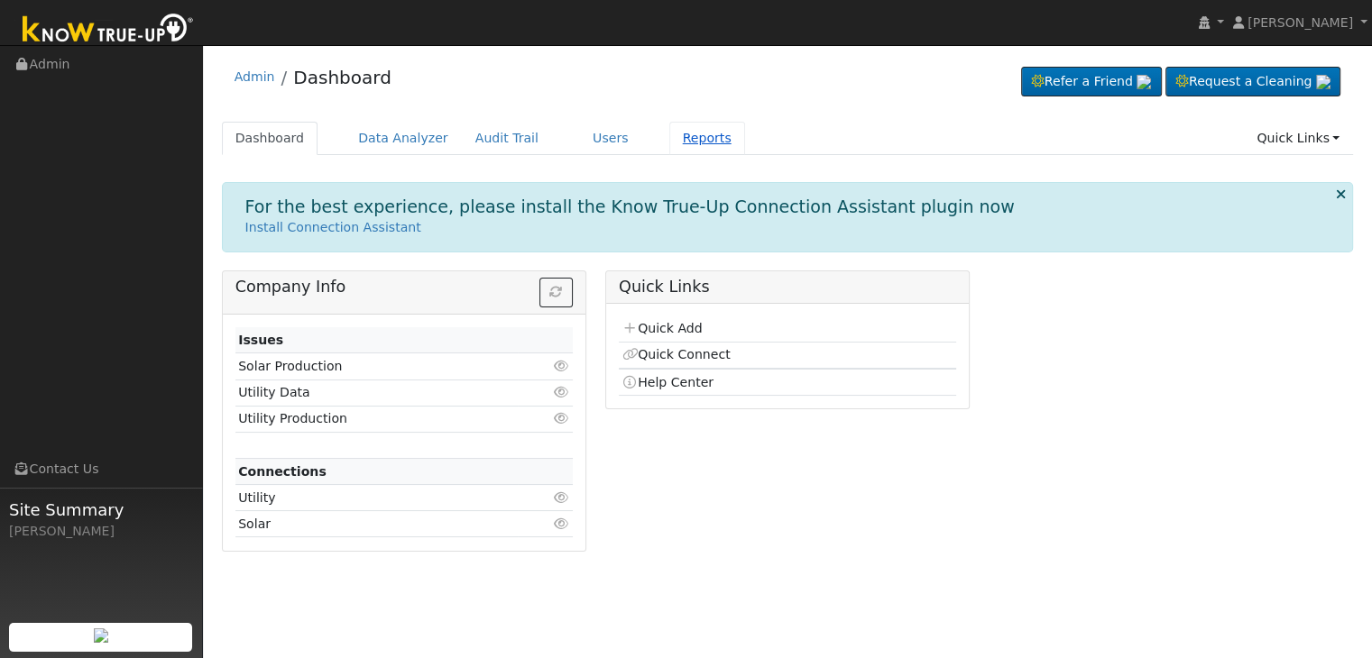
click at [669, 137] on link "Reports" at bounding box center [707, 138] width 76 height 33
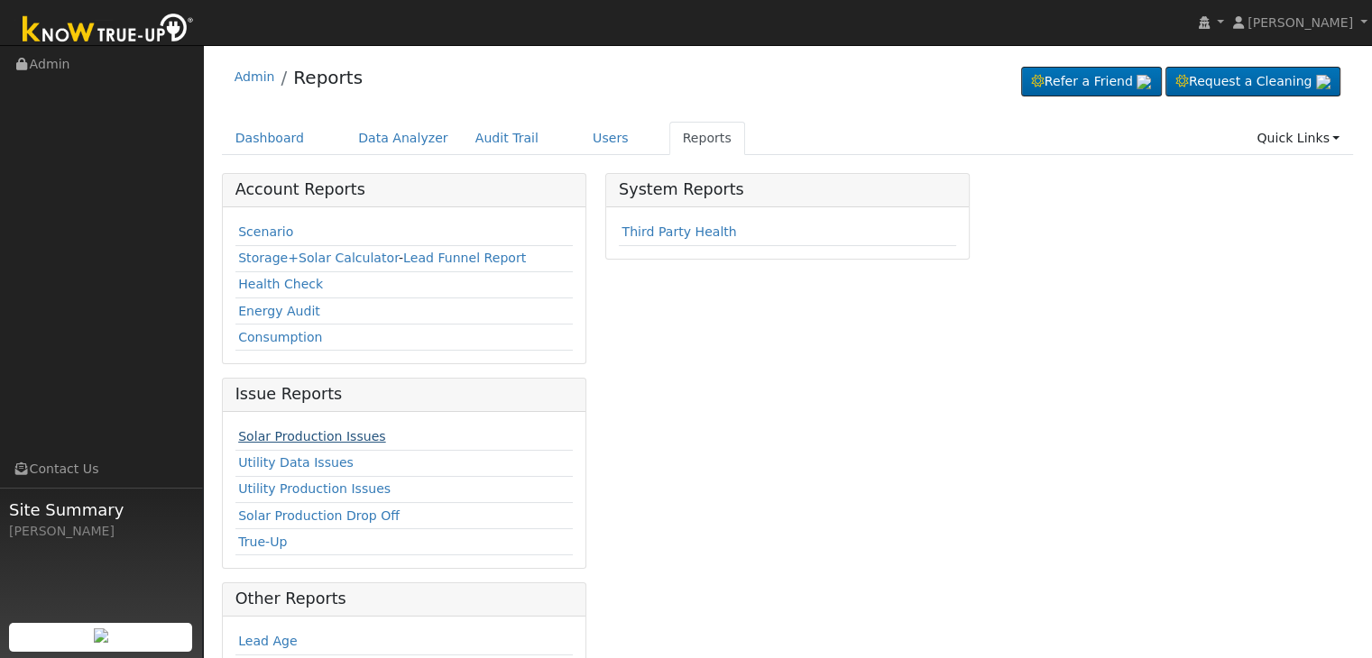
click at [322, 432] on link "Solar Production Issues" at bounding box center [311, 436] width 147 height 14
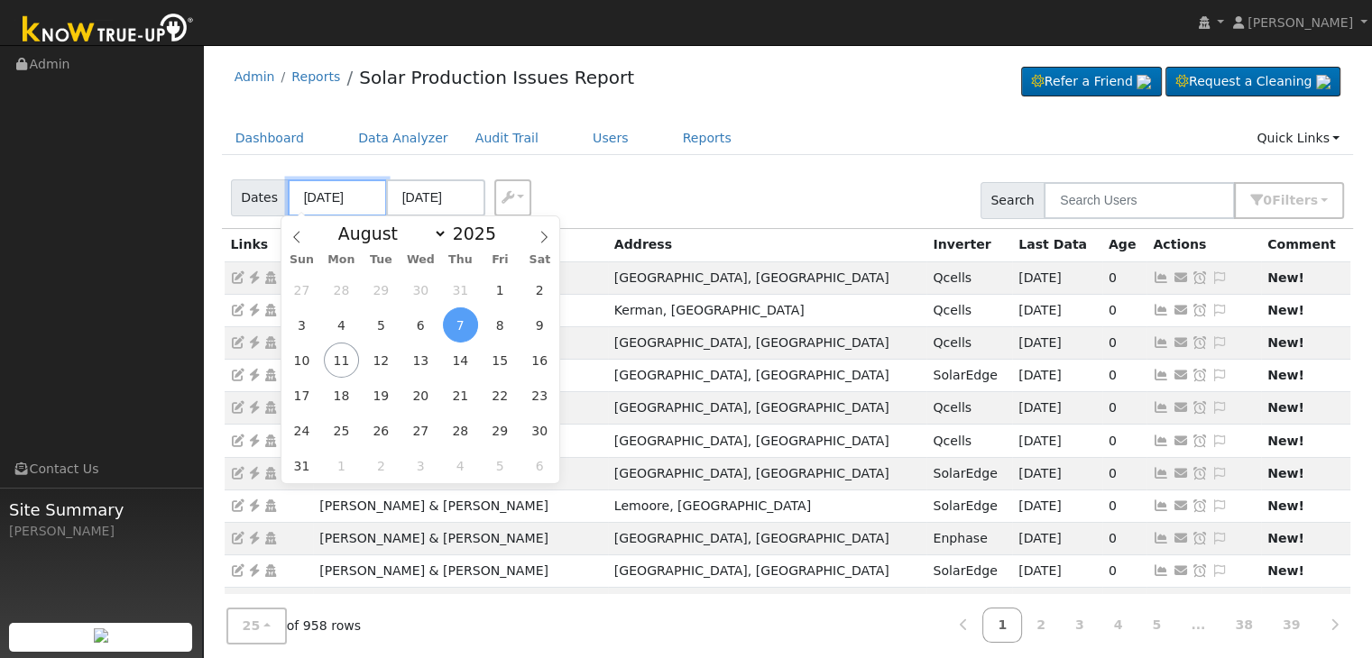
click at [340, 192] on input "08/07/2025" at bounding box center [337, 197] width 99 height 37
click at [492, 327] on span "8" at bounding box center [500, 325] width 35 height 35
type input "[DATE]"
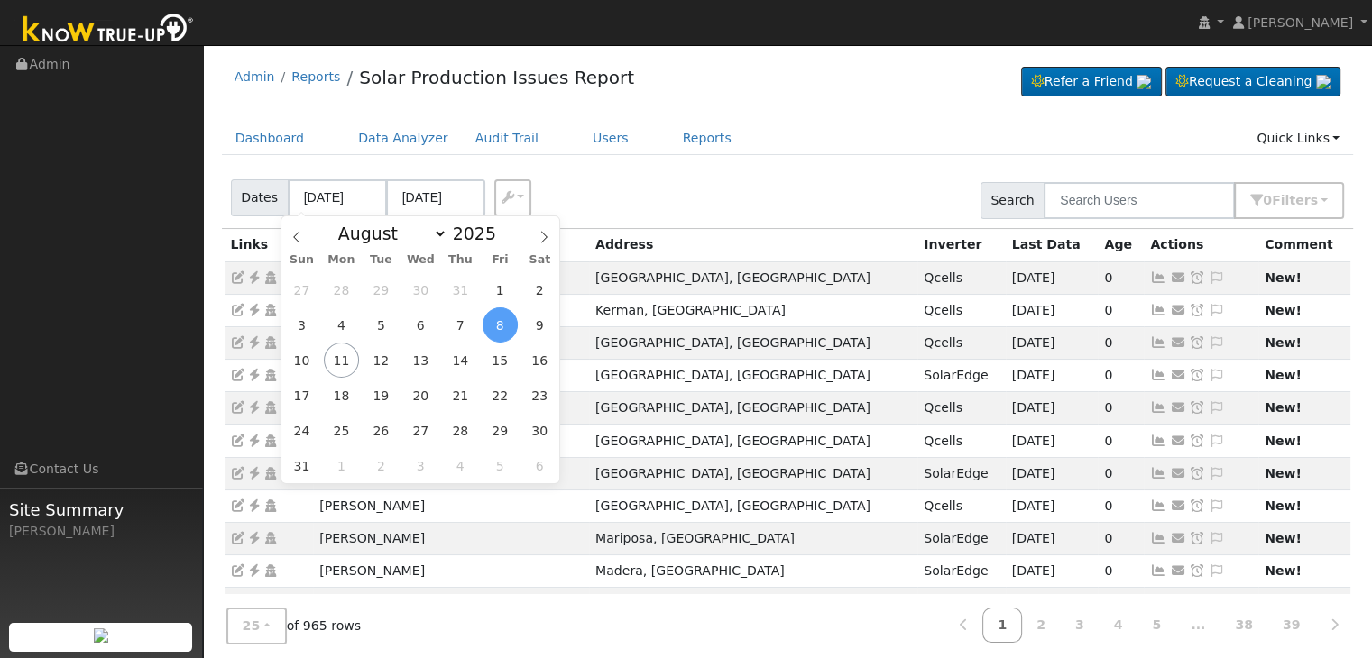
click at [809, 170] on div "Dates 08/08/2025 08/11/2025 Export CSV Search 0 Filter s Include Leads Include …" at bounding box center [787, 197] width 1138 height 61
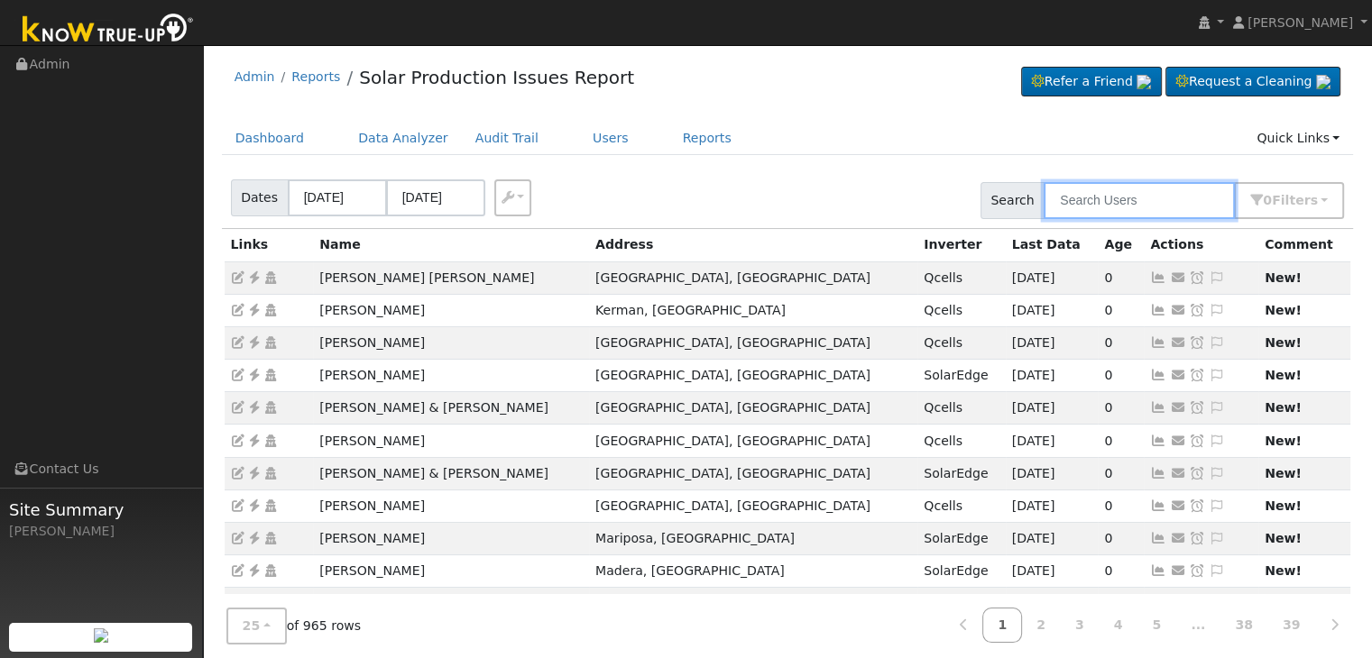
click at [1136, 194] on input "text" at bounding box center [1138, 200] width 191 height 37
click at [1103, 193] on input "text" at bounding box center [1138, 200] width 191 height 37
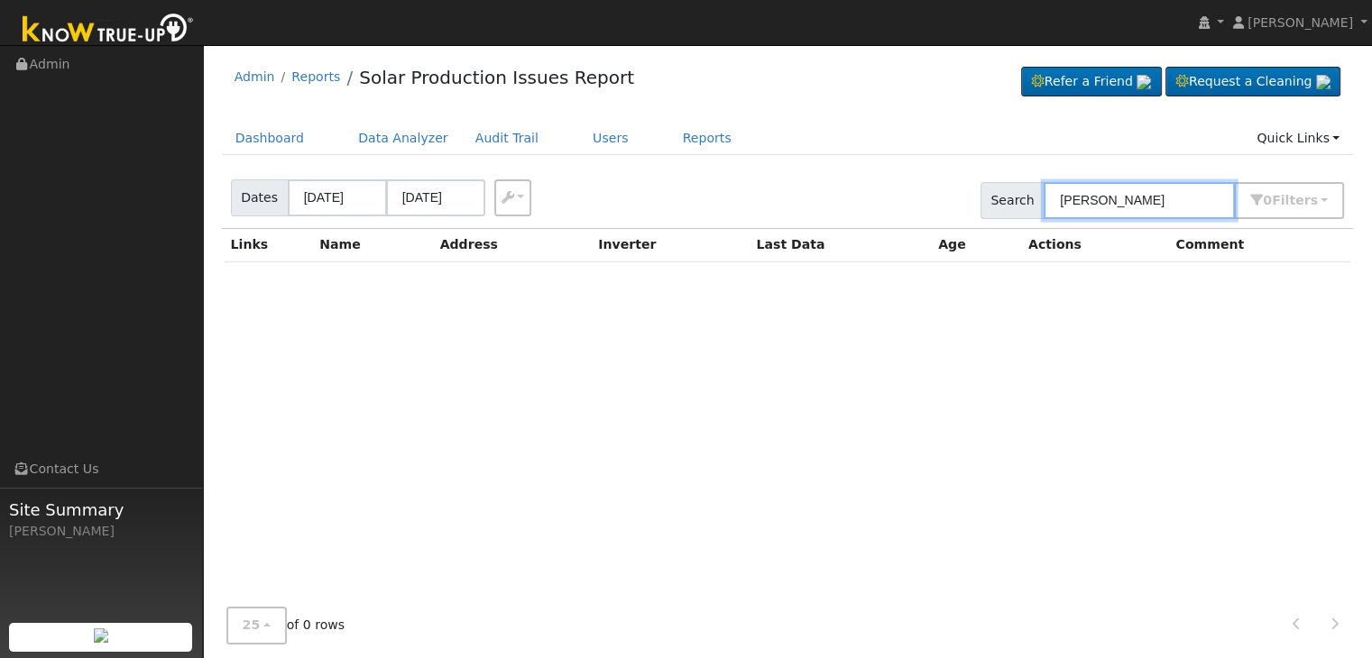
type input "jonathan ramirez"
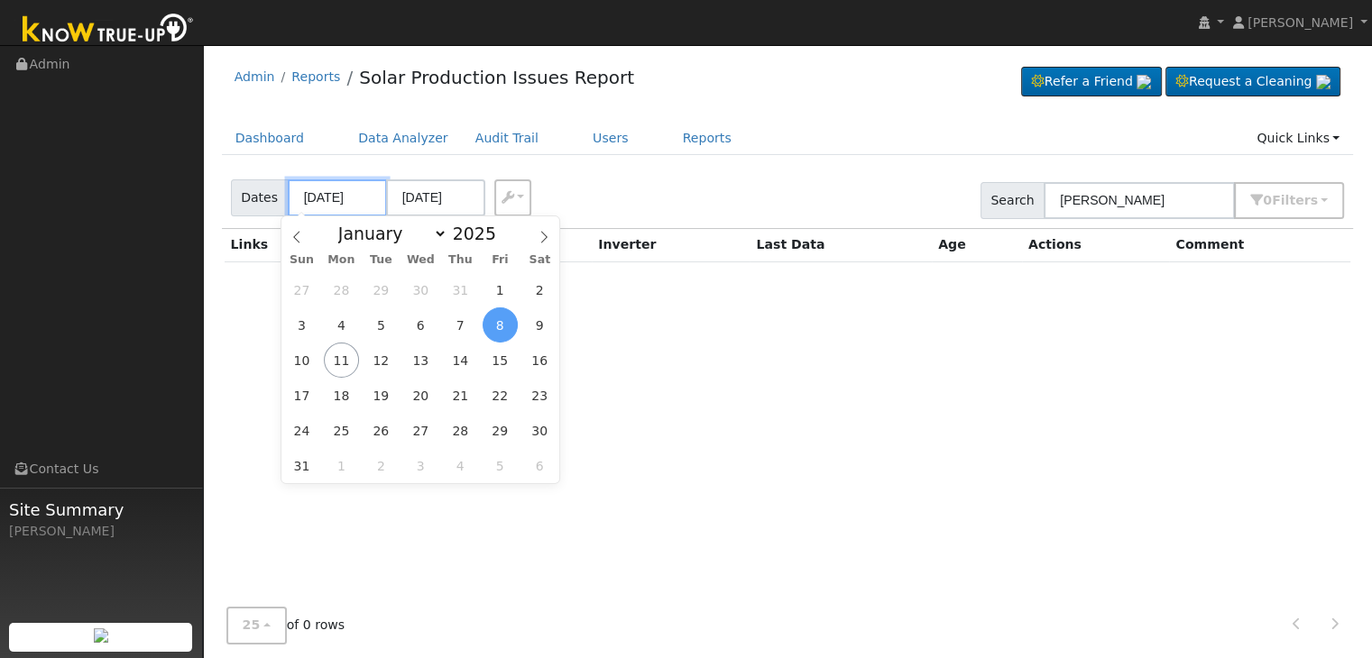
click at [299, 198] on input "08/08/2025" at bounding box center [337, 197] width 99 height 37
click at [343, 319] on span "4" at bounding box center [341, 325] width 35 height 35
type input "08/04/2025"
type input "08/07/2025"
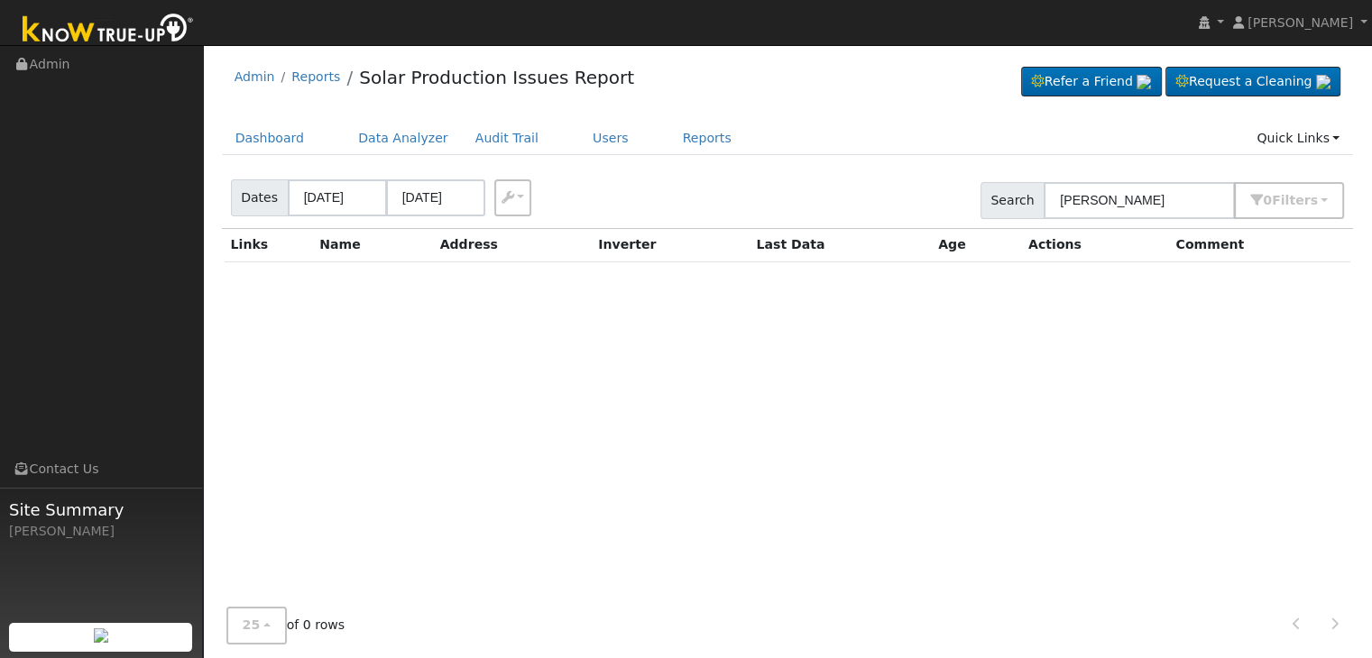
click at [1007, 207] on span "Search" at bounding box center [1012, 200] width 64 height 37
click at [453, 201] on input "08/07/2025" at bounding box center [435, 197] width 99 height 37
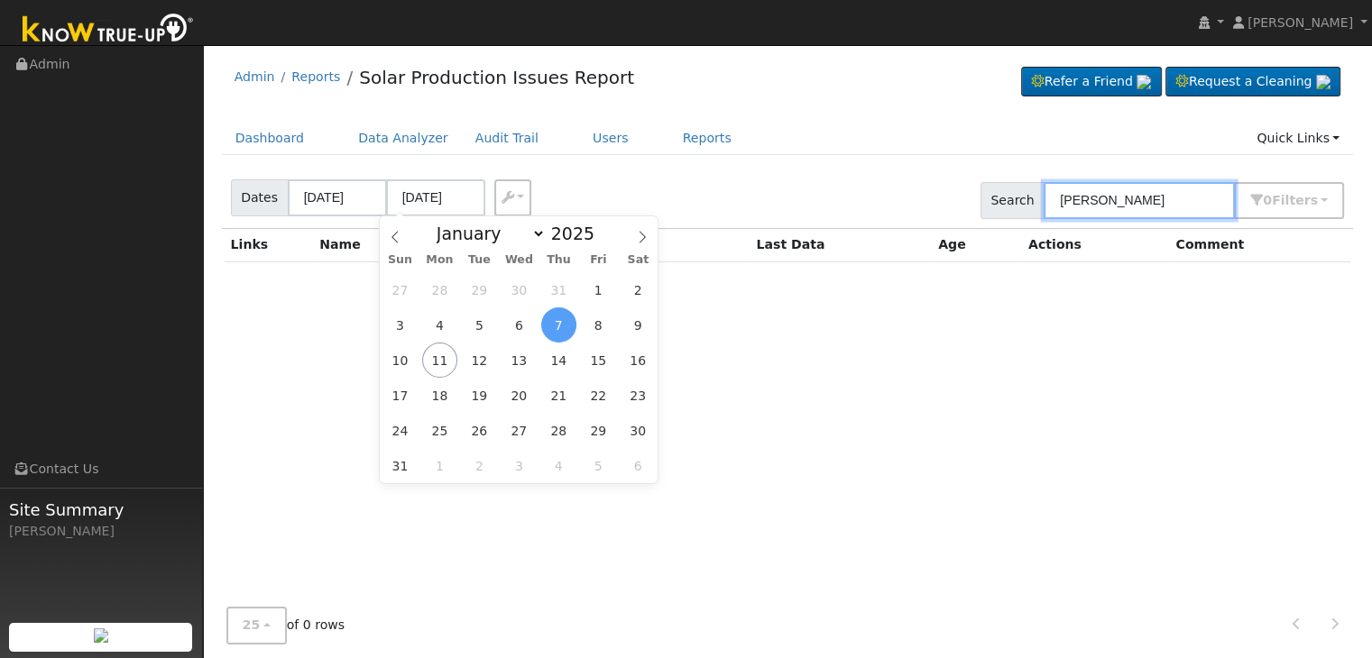
click at [1190, 203] on input "jonathan ramirez" at bounding box center [1138, 200] width 191 height 37
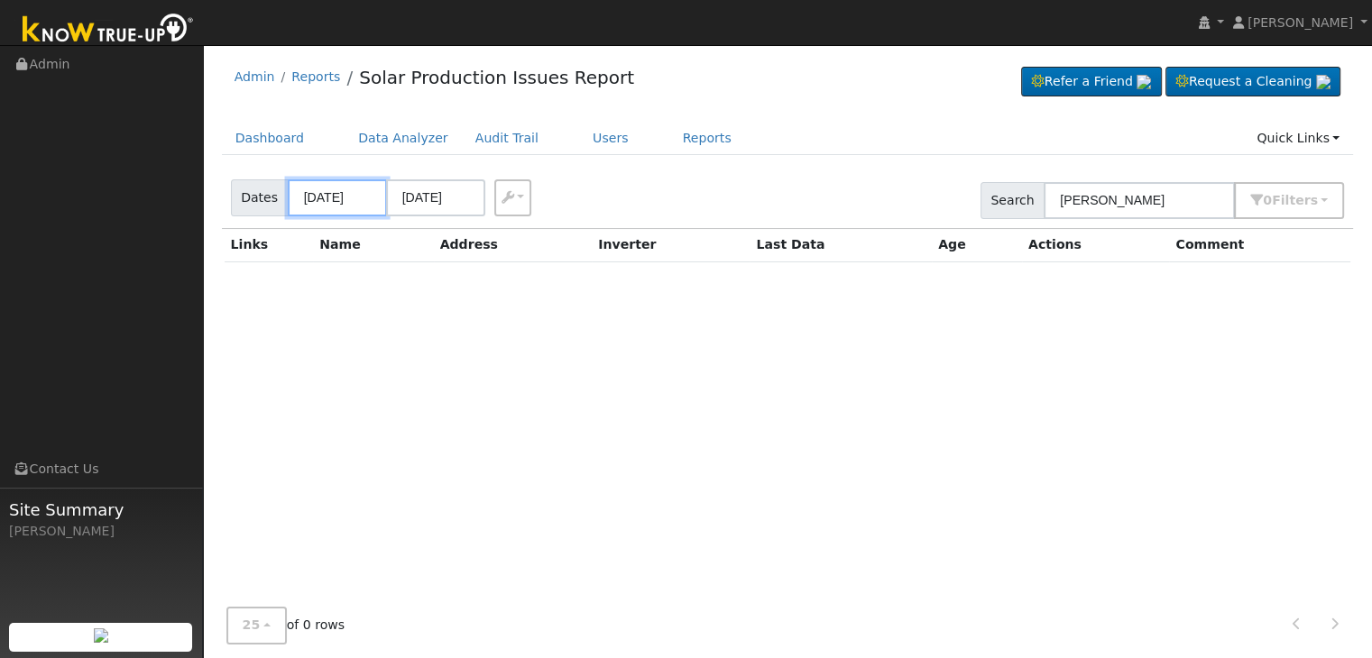
click at [314, 196] on input "08/04/2025" at bounding box center [337, 197] width 99 height 37
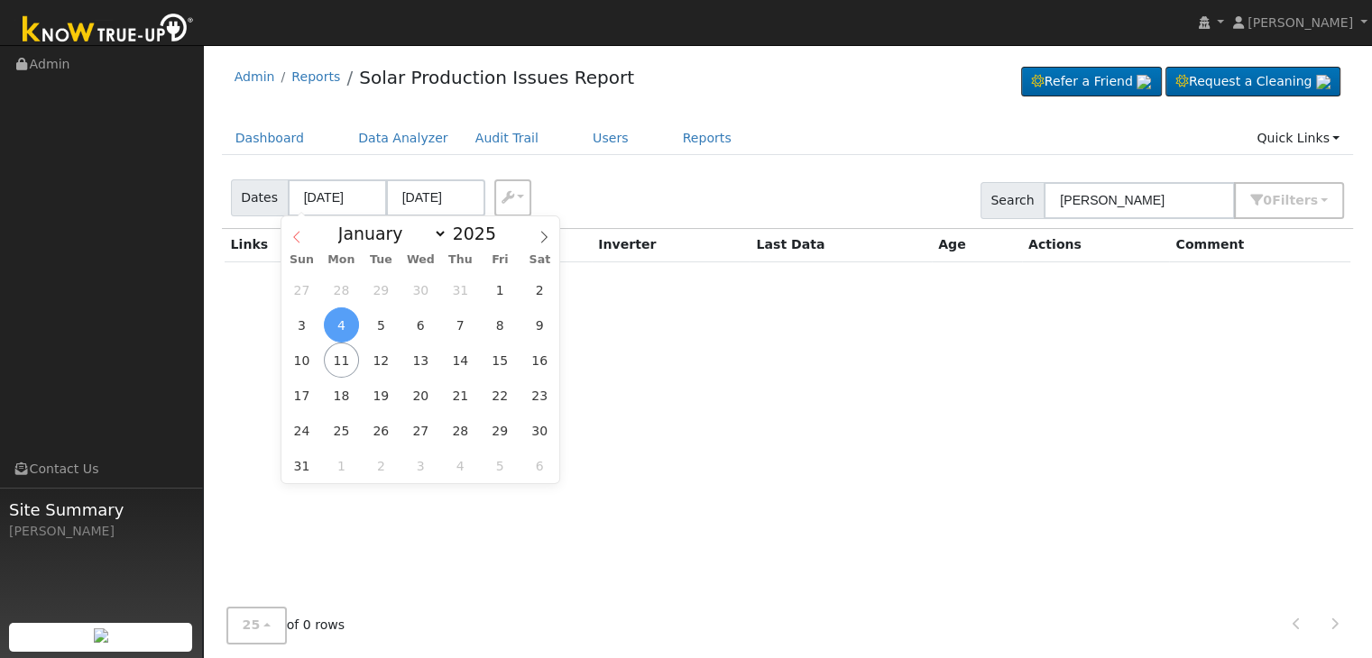
click at [299, 239] on icon at bounding box center [296, 237] width 13 height 13
click at [548, 244] on icon at bounding box center [544, 237] width 13 height 13
select select "6"
click at [501, 322] on span "11" at bounding box center [500, 325] width 35 height 35
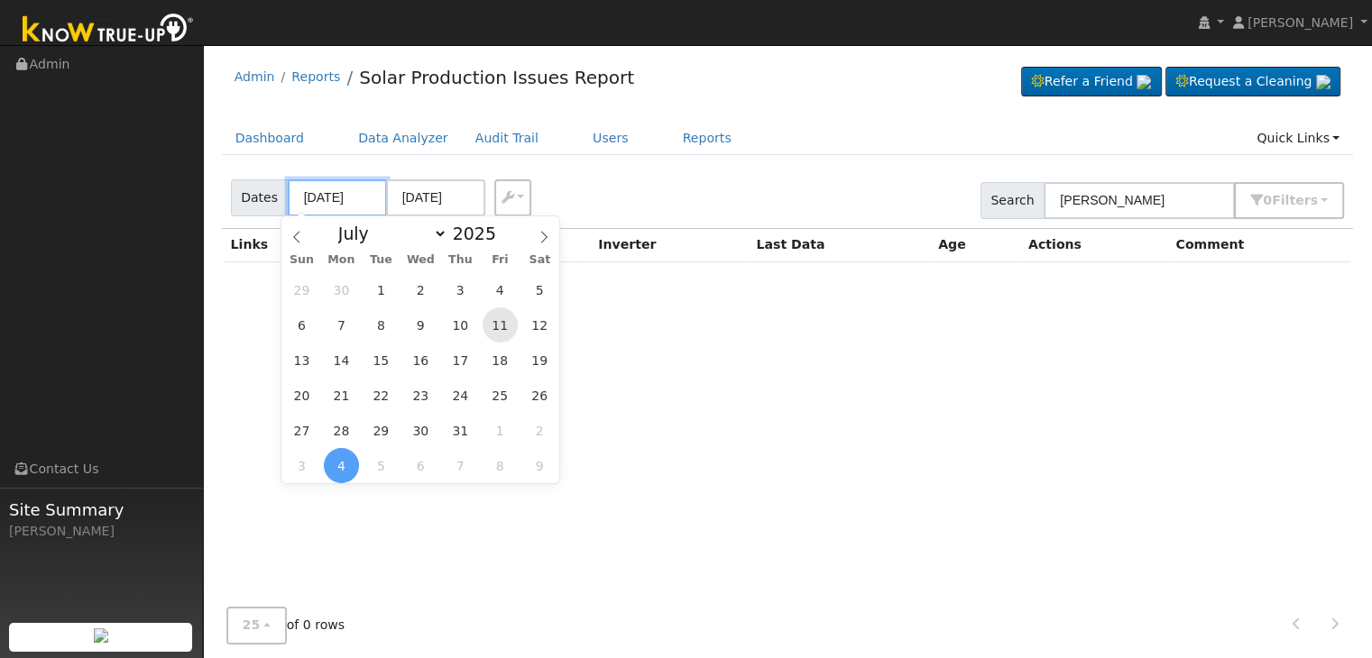
type input "07/11/2025"
type input "07/14/2025"
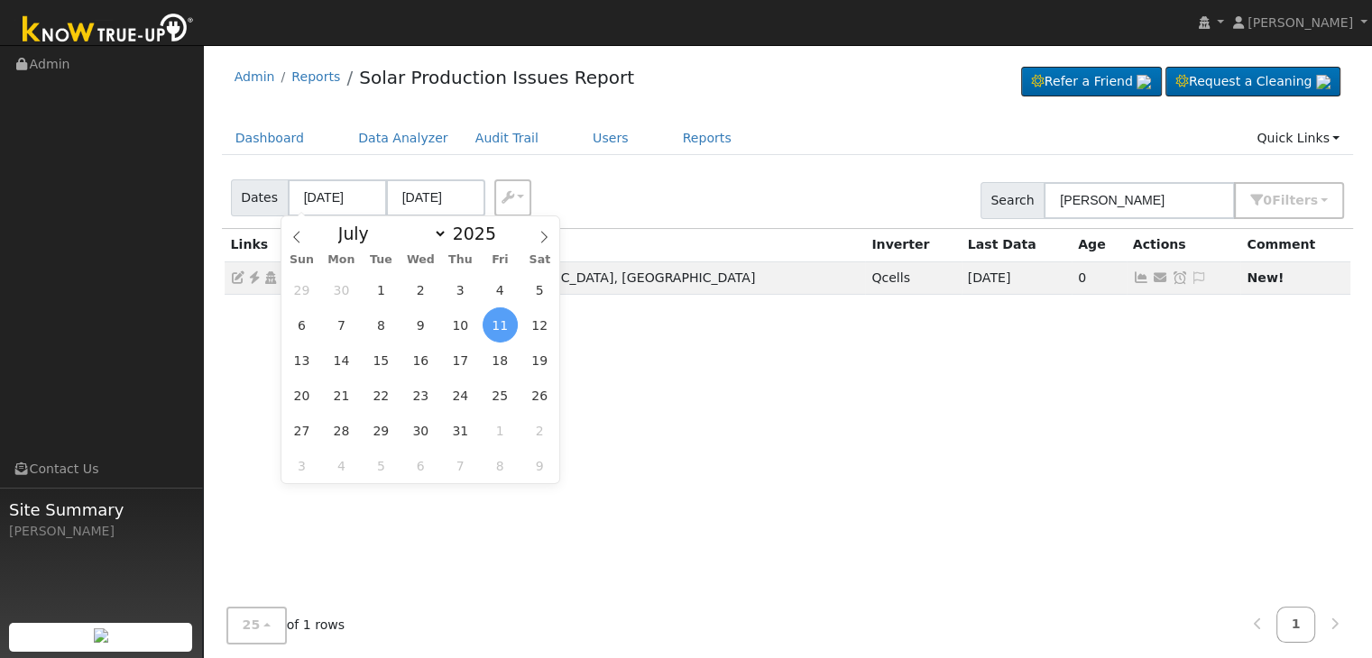
click at [832, 502] on div "Solar Production Issue Flag: Date By Flag Comment Type No Issue History Links N…" at bounding box center [788, 426] width 1132 height 395
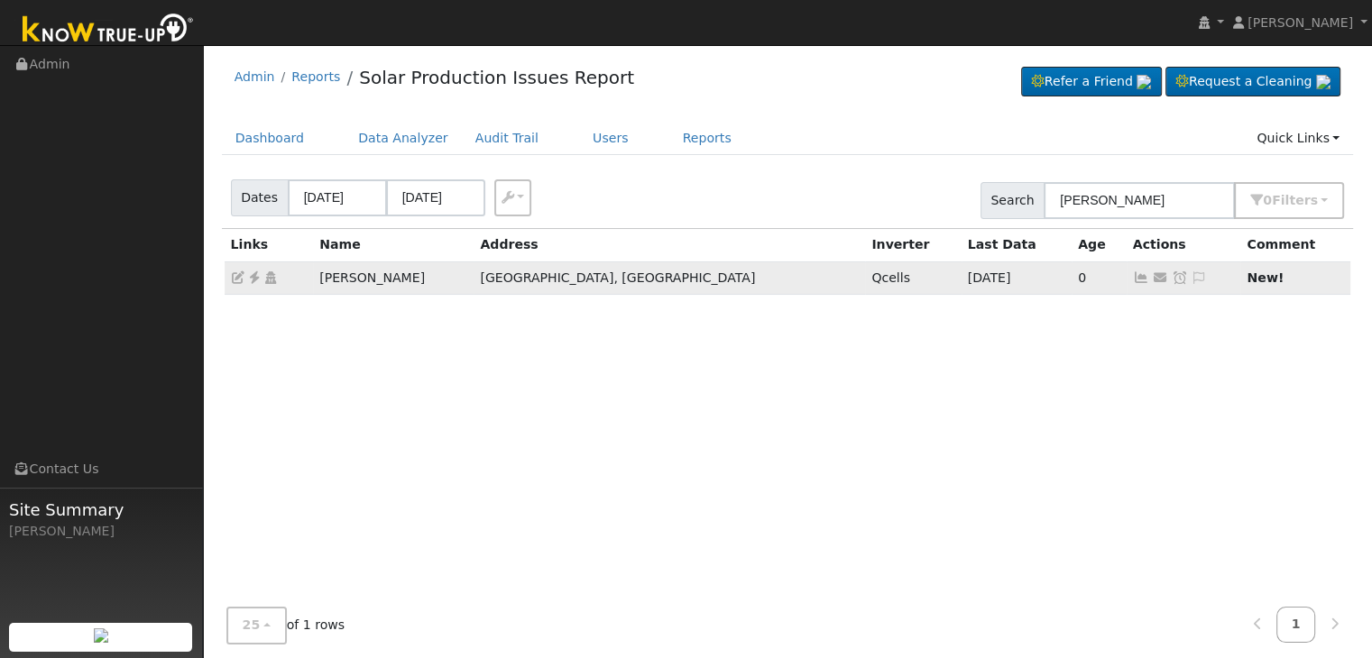
click at [1133, 279] on icon at bounding box center [1141, 277] width 16 height 13
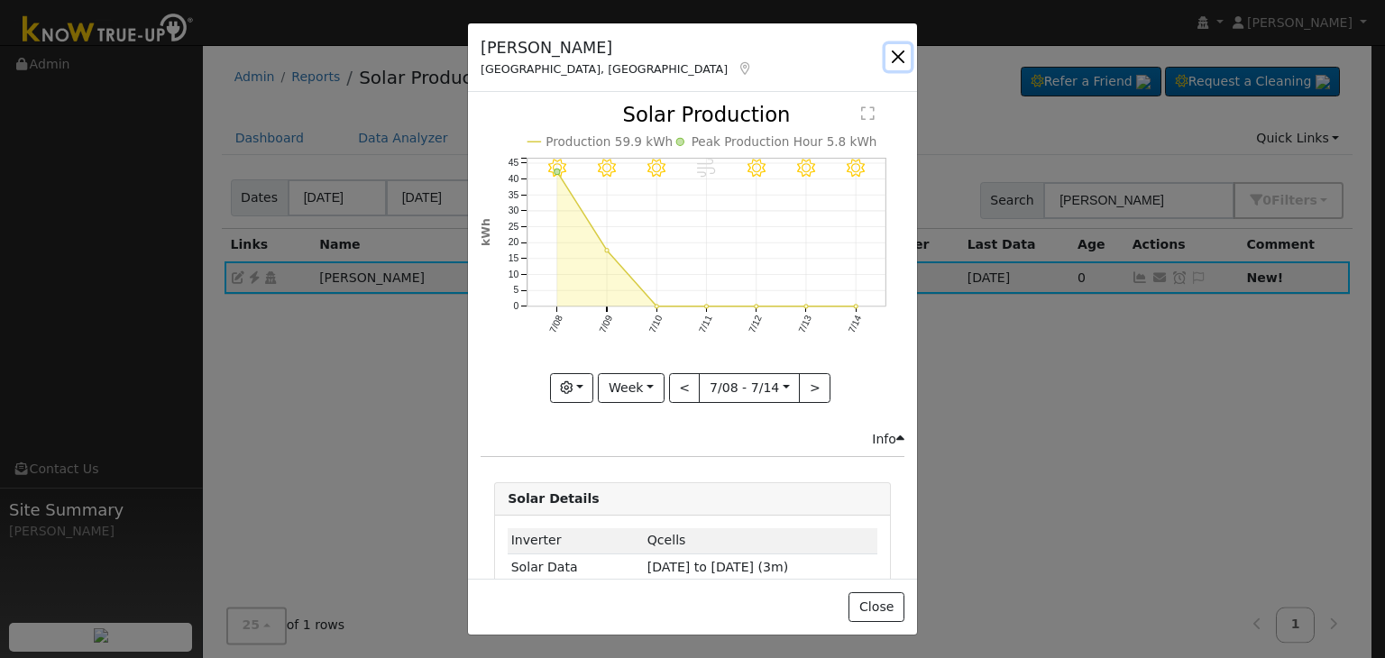
click at [902, 51] on button "button" at bounding box center [898, 56] width 25 height 25
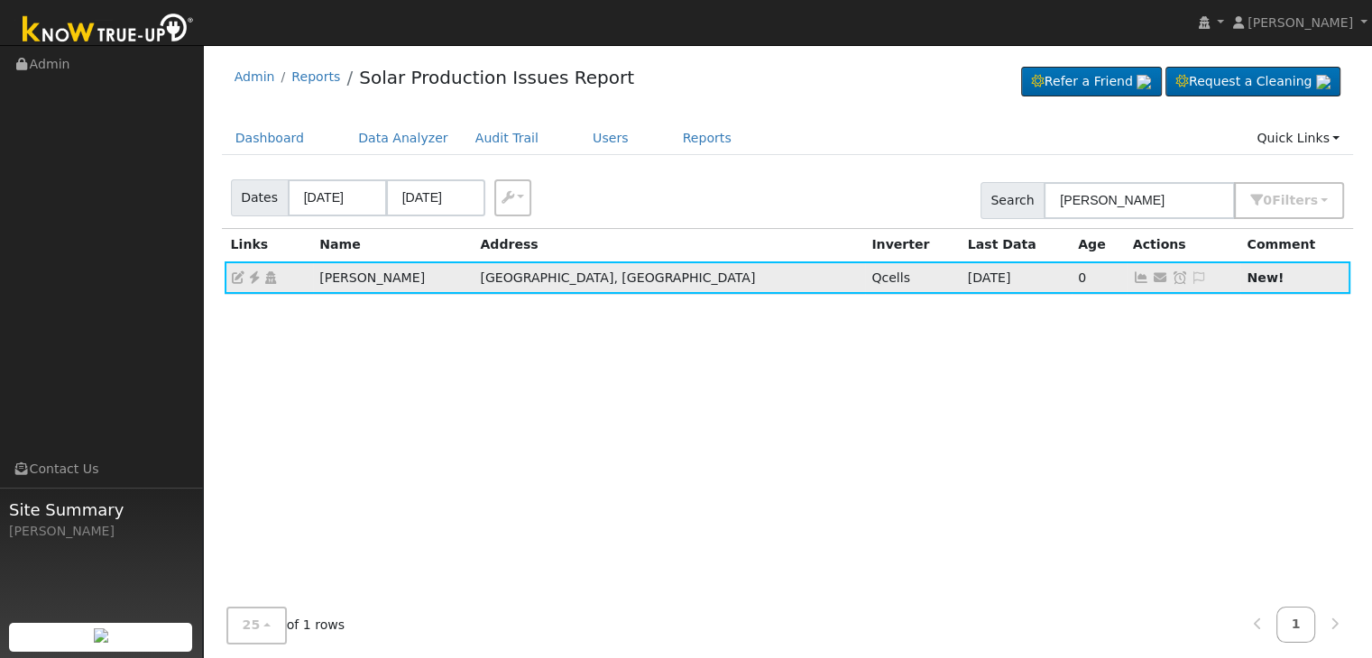
click at [253, 278] on icon at bounding box center [254, 277] width 16 height 13
click at [669, 465] on div "Solar Production Issue Flag: Date By Flag Comment Type No Issue History Links N…" at bounding box center [788, 426] width 1132 height 395
click at [1133, 281] on icon at bounding box center [1141, 277] width 16 height 13
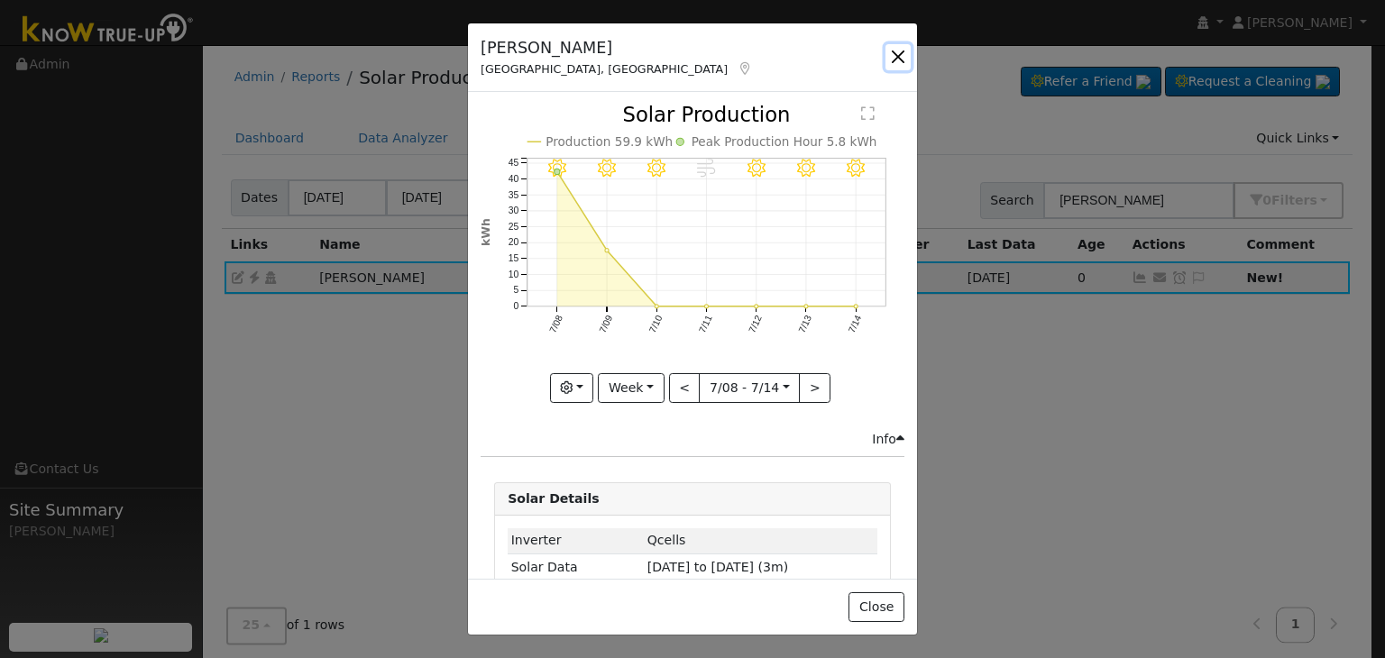
click at [905, 60] on button "button" at bounding box center [898, 56] width 25 height 25
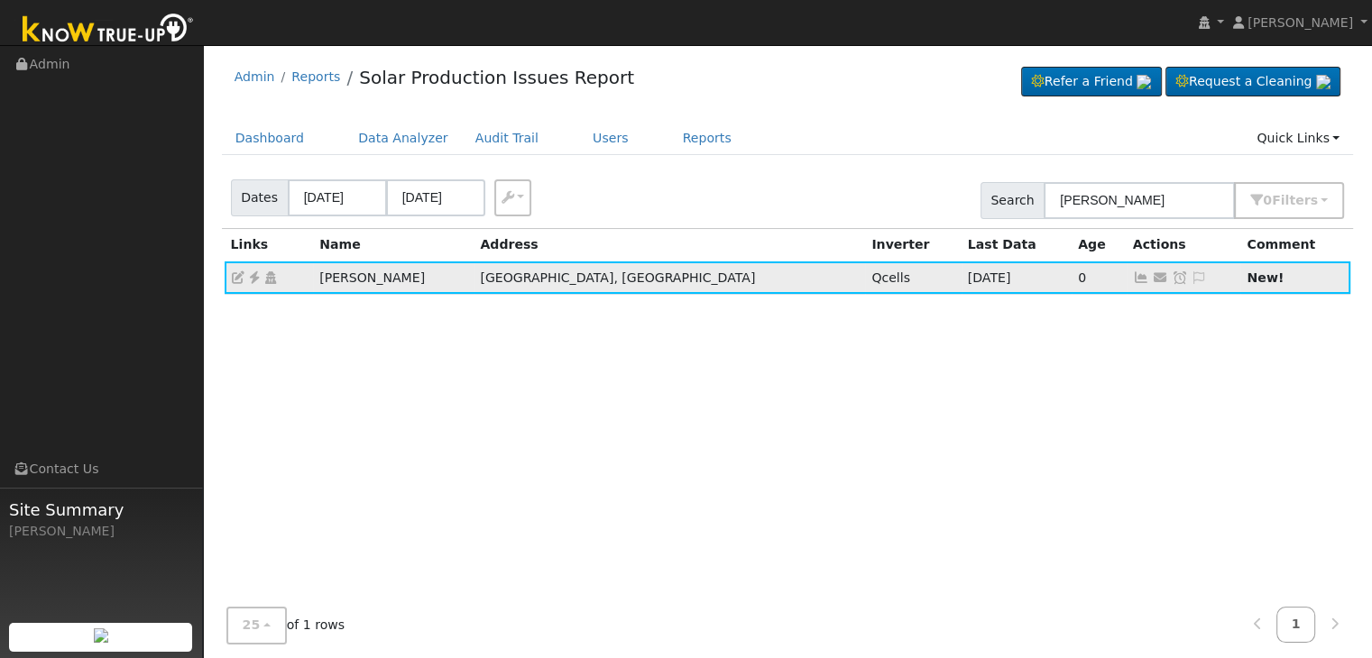
click at [1133, 273] on icon at bounding box center [1141, 277] width 16 height 13
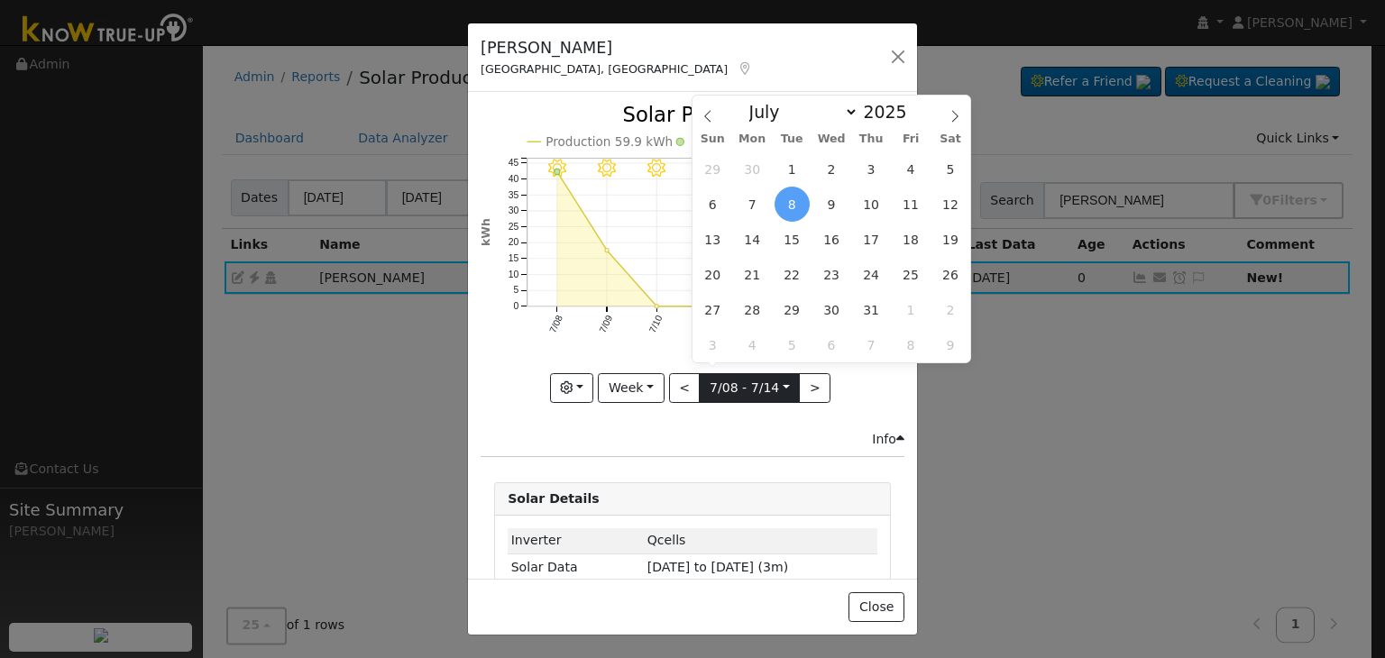
click at [714, 381] on input "2025-07-08" at bounding box center [749, 388] width 99 height 29
click at [714, 235] on span "13" at bounding box center [712, 239] width 35 height 35
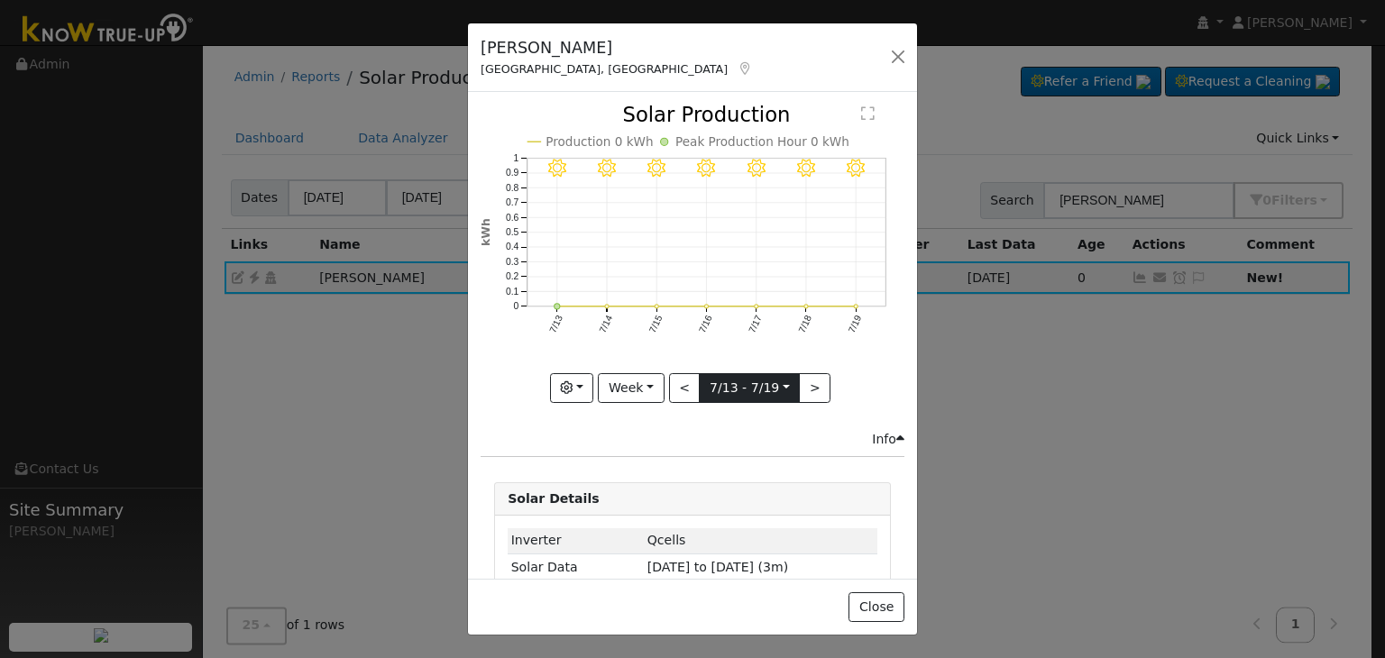
click at [761, 374] on input "2025-07-13" at bounding box center [749, 388] width 99 height 29
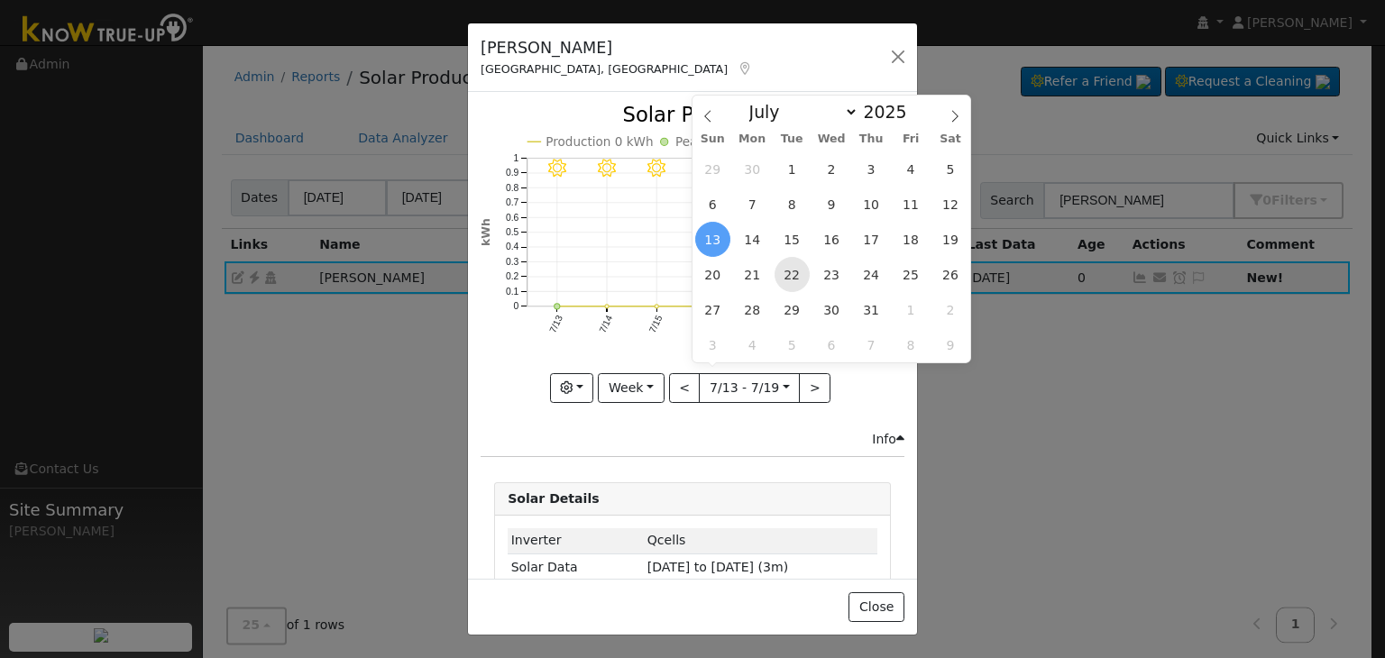
click at [794, 278] on span "22" at bounding box center [792, 274] width 35 height 35
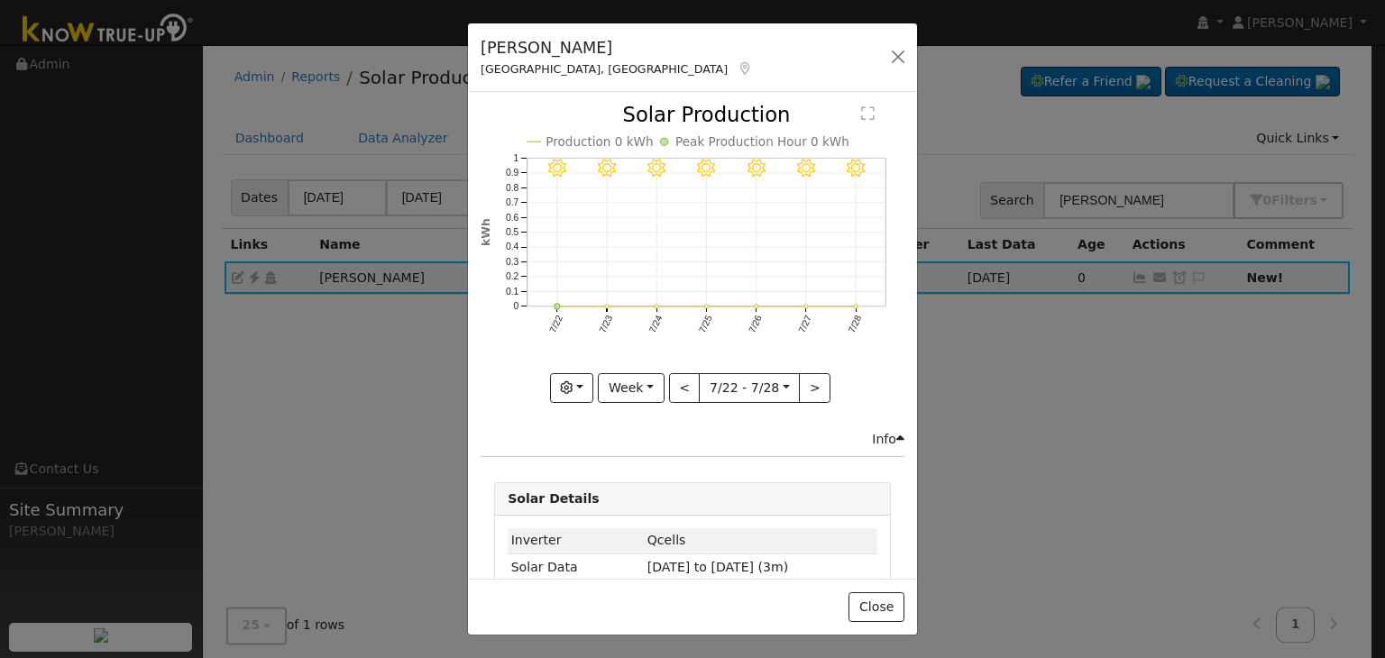
click at [861, 111] on text "" at bounding box center [868, 113] width 14 height 15
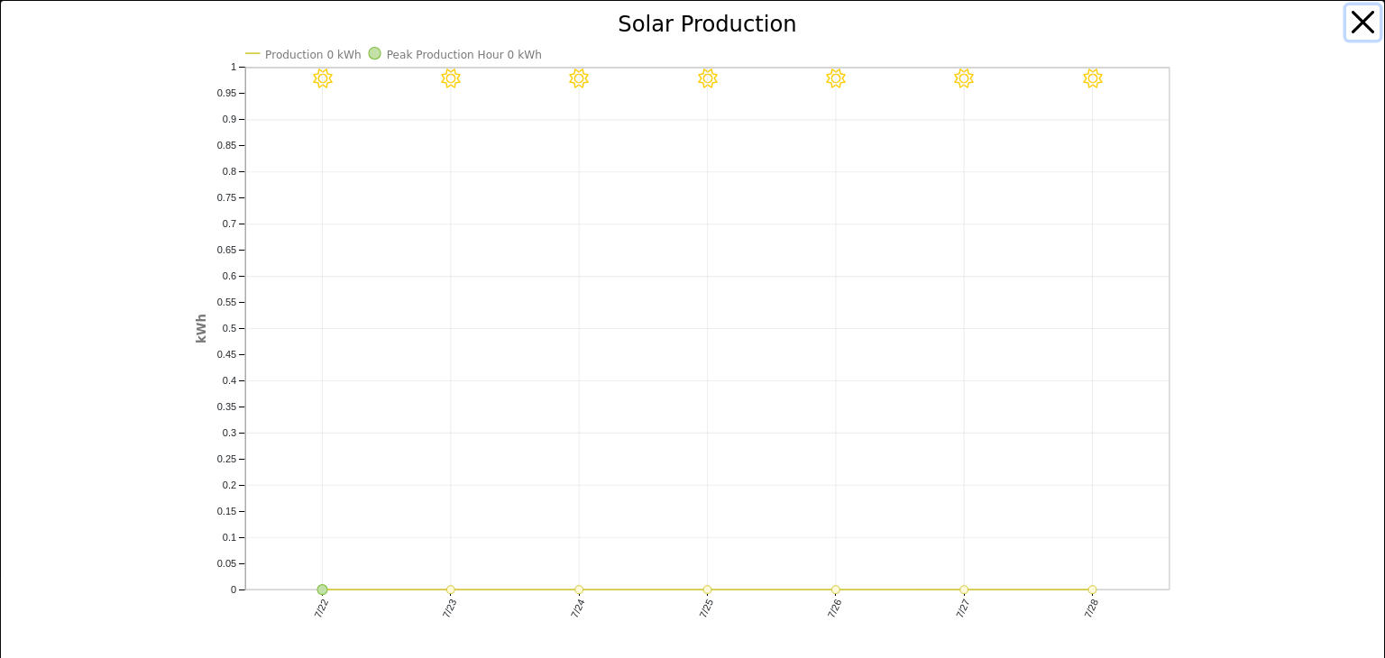
click at [1347, 17] on button "button" at bounding box center [1364, 22] width 34 height 34
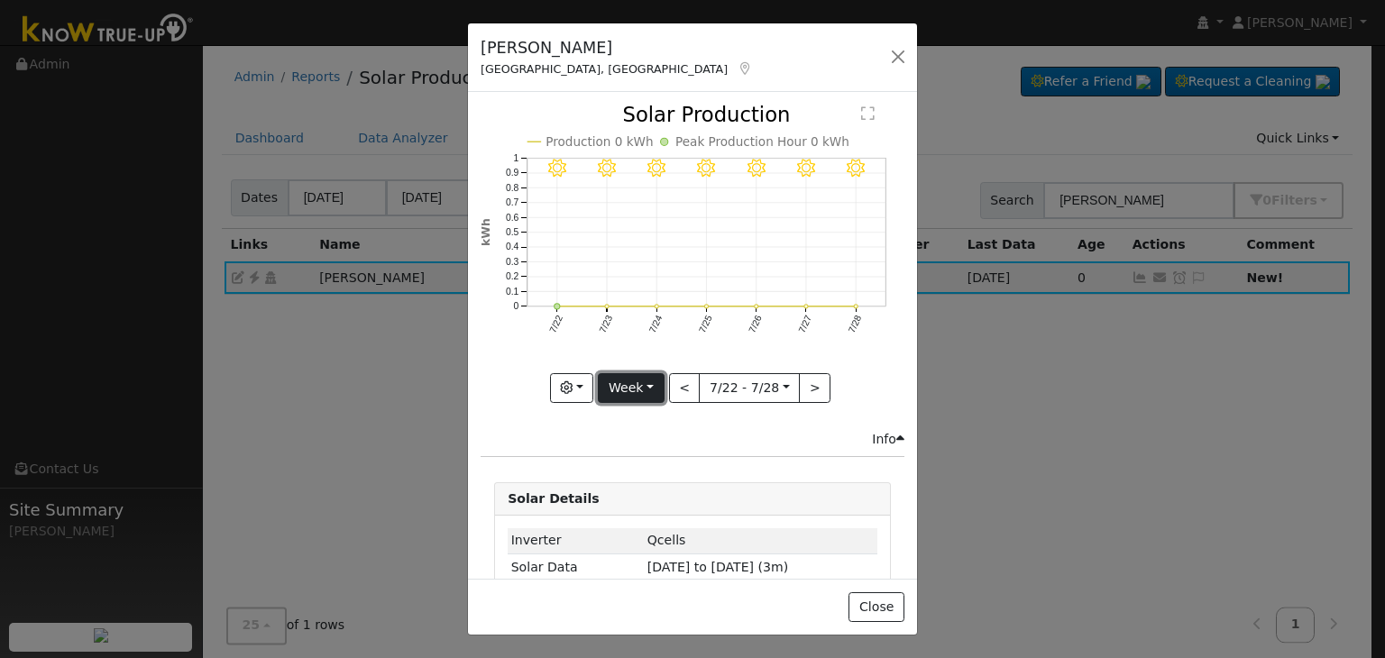
click at [653, 380] on button "Week" at bounding box center [631, 388] width 66 height 31
click at [652, 464] on link "Month" at bounding box center [661, 475] width 125 height 25
type input "2025-07-01"
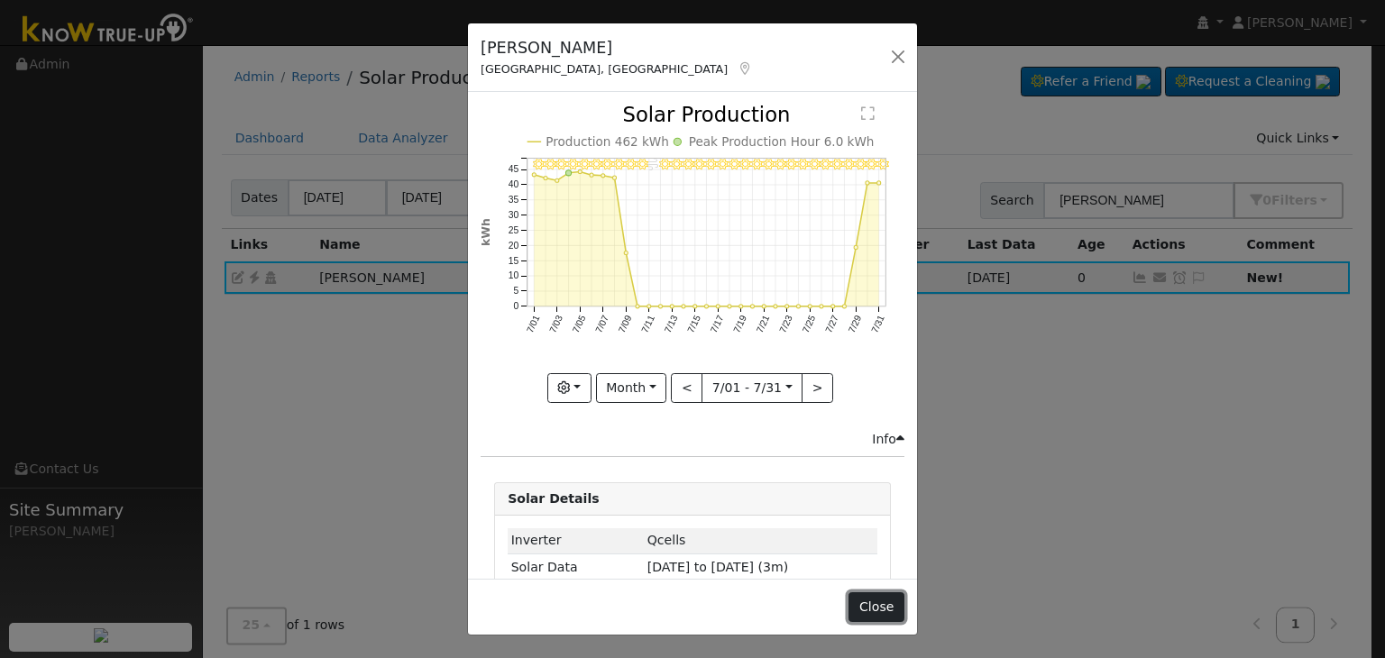
click at [868, 611] on button "Close" at bounding box center [876, 608] width 55 height 31
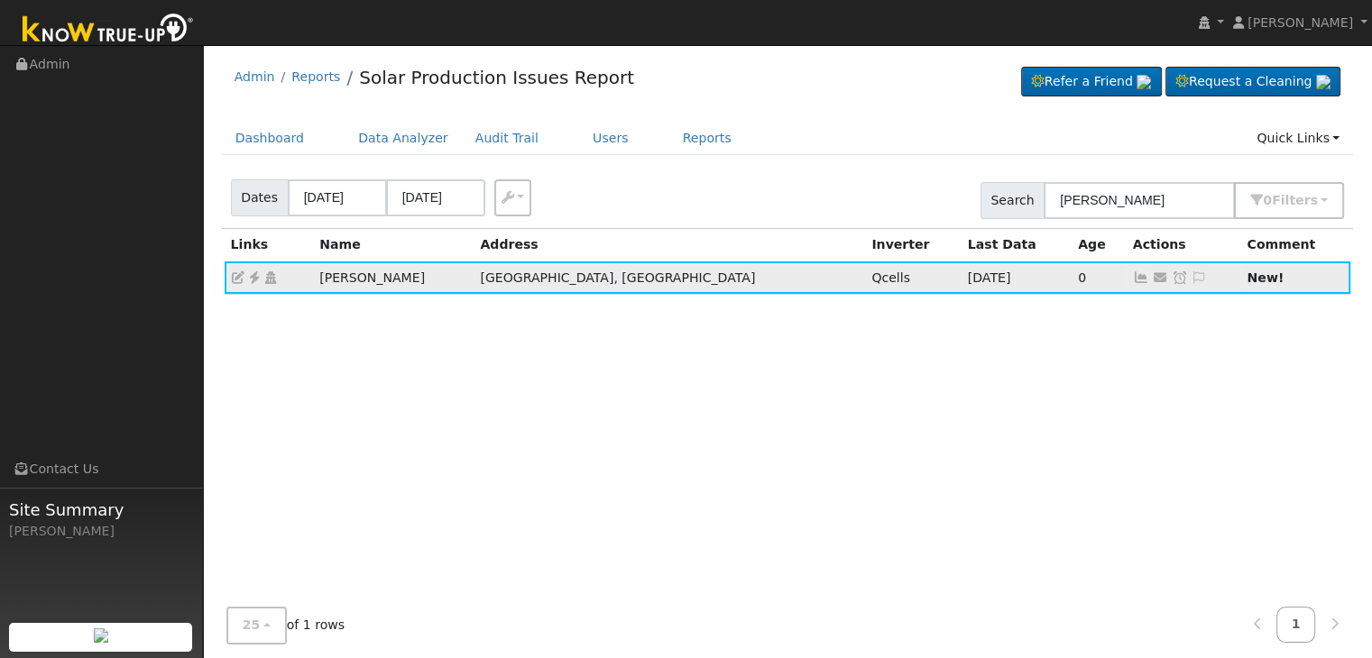
click at [341, 279] on td "Jonathan Ramirez" at bounding box center [393, 278] width 161 height 32
click at [1246, 271] on strong "New!" at bounding box center [1264, 278] width 37 height 14
click at [1191, 276] on icon at bounding box center [1199, 277] width 16 height 13
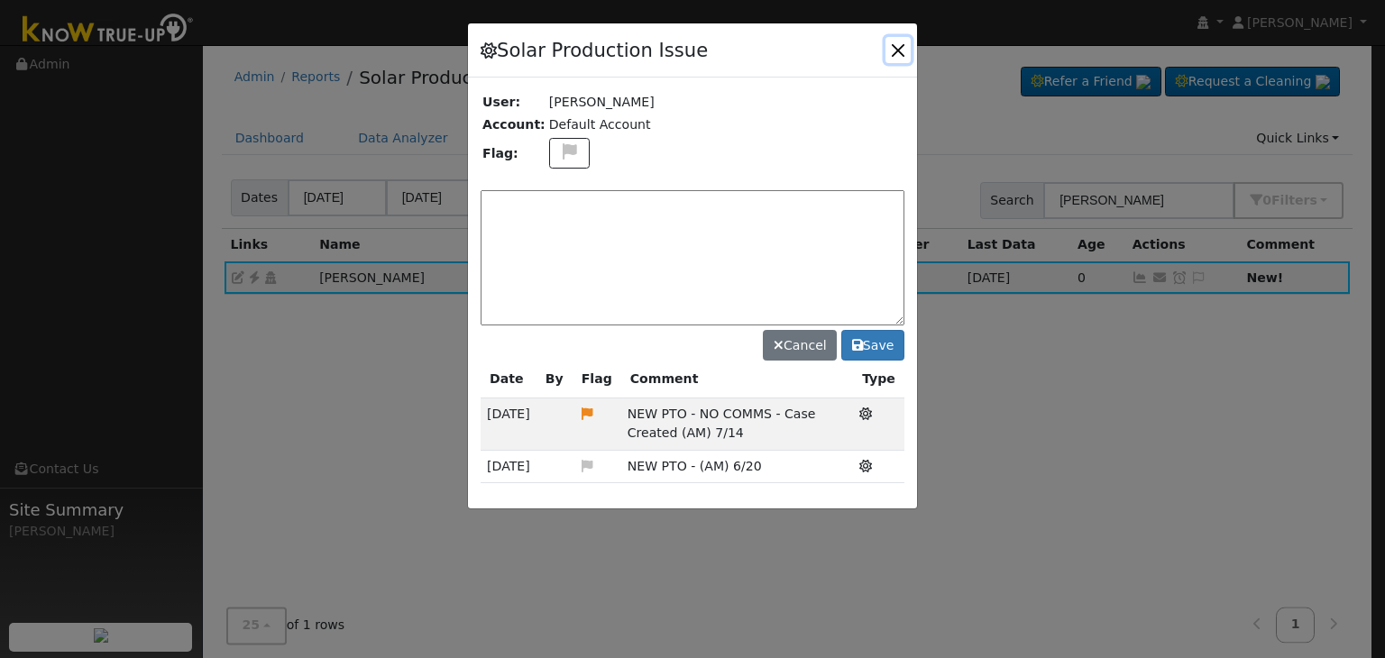
click at [902, 51] on button "button" at bounding box center [898, 49] width 25 height 25
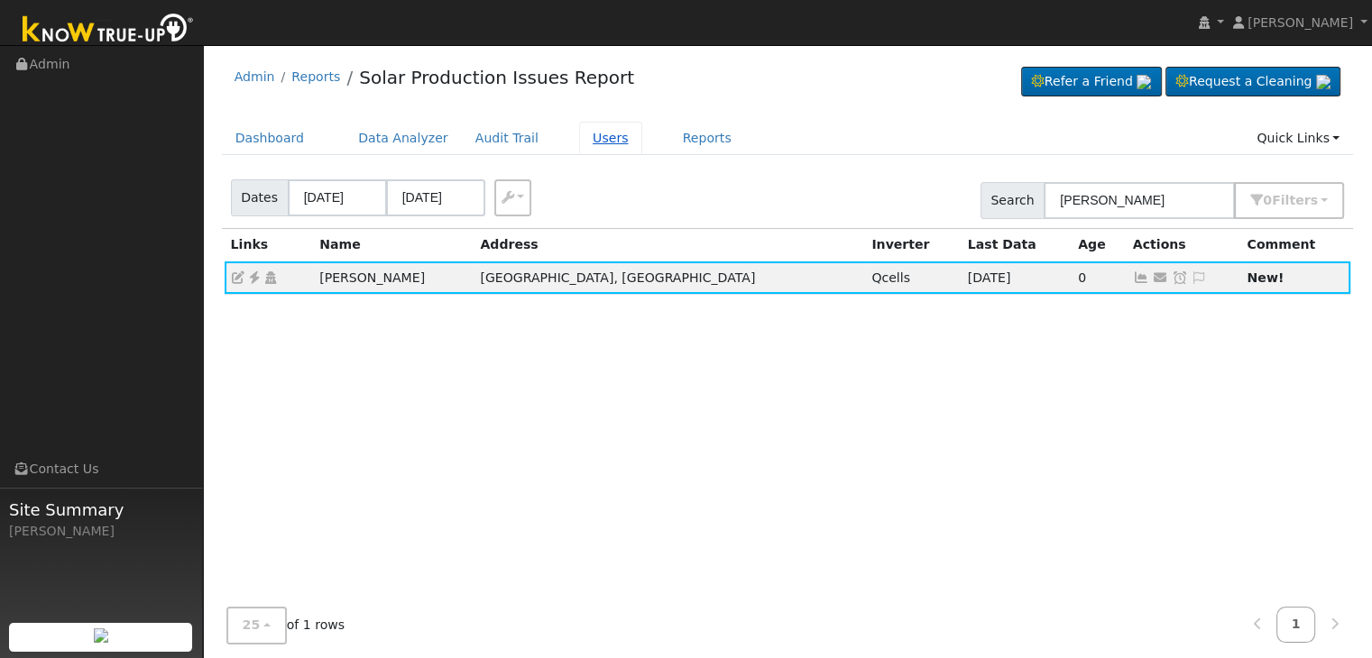
click at [579, 141] on link "Users" at bounding box center [610, 138] width 63 height 33
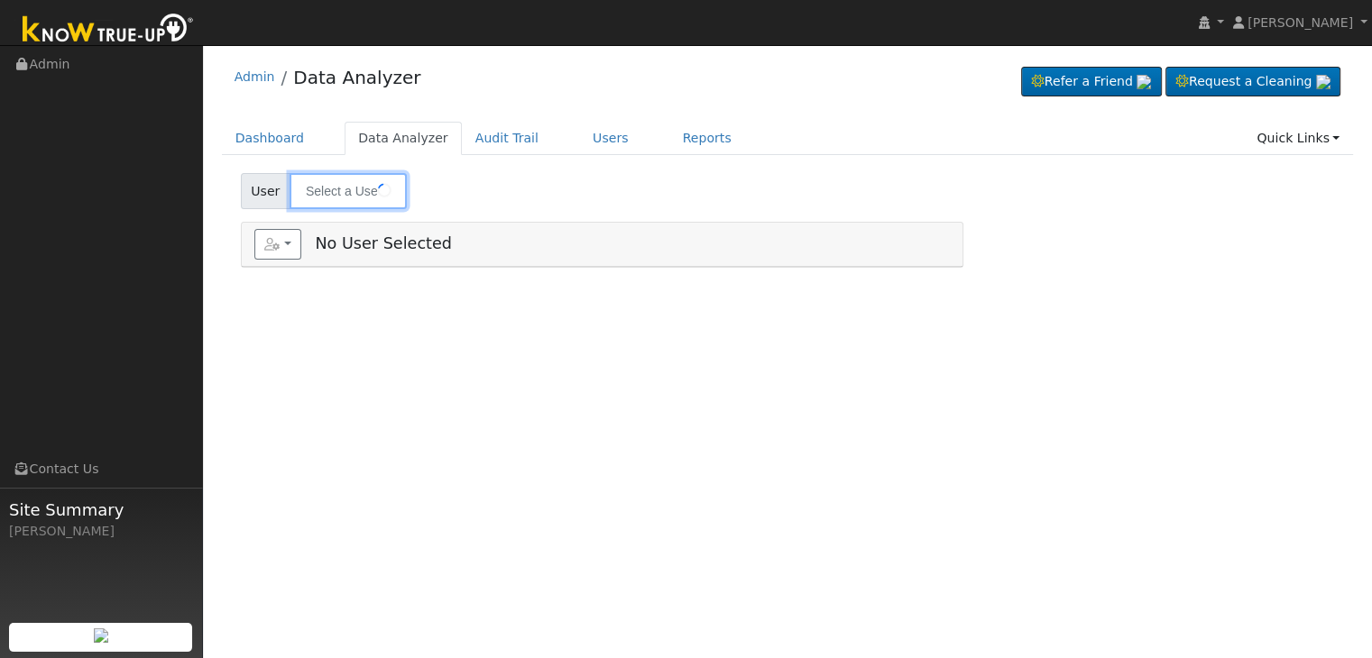
type input "[PERSON_NAME]"
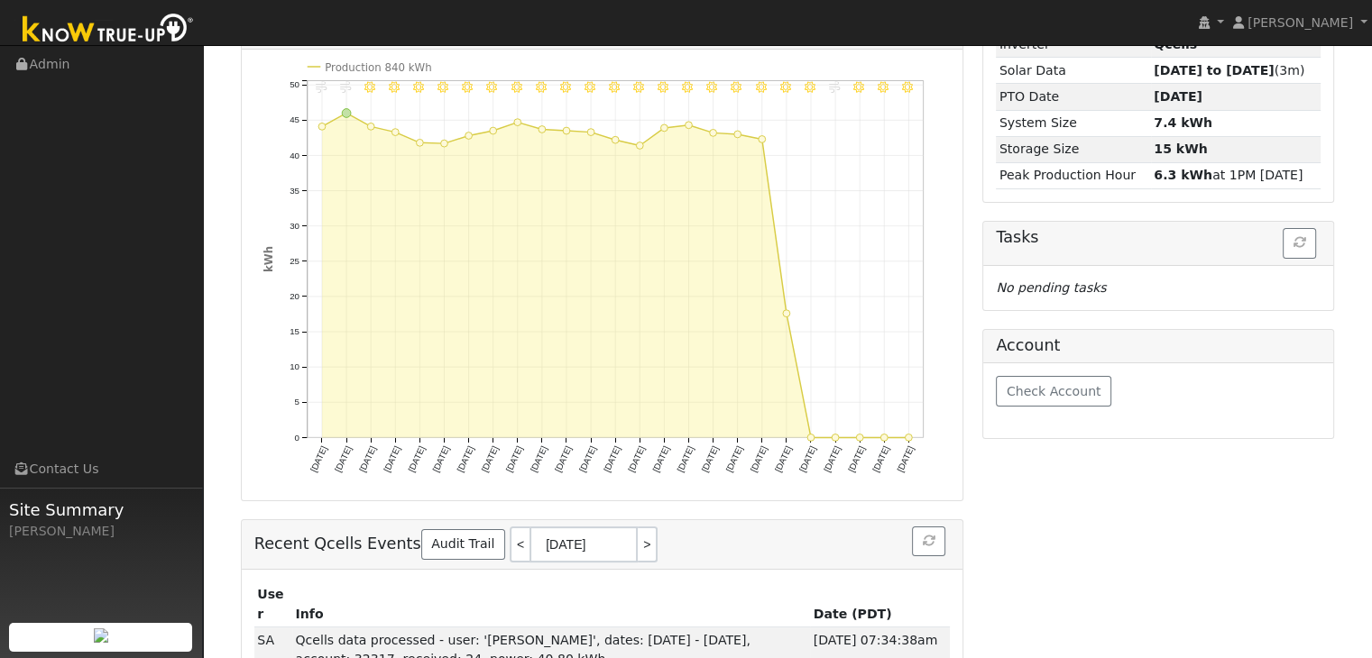
scroll to position [271, 0]
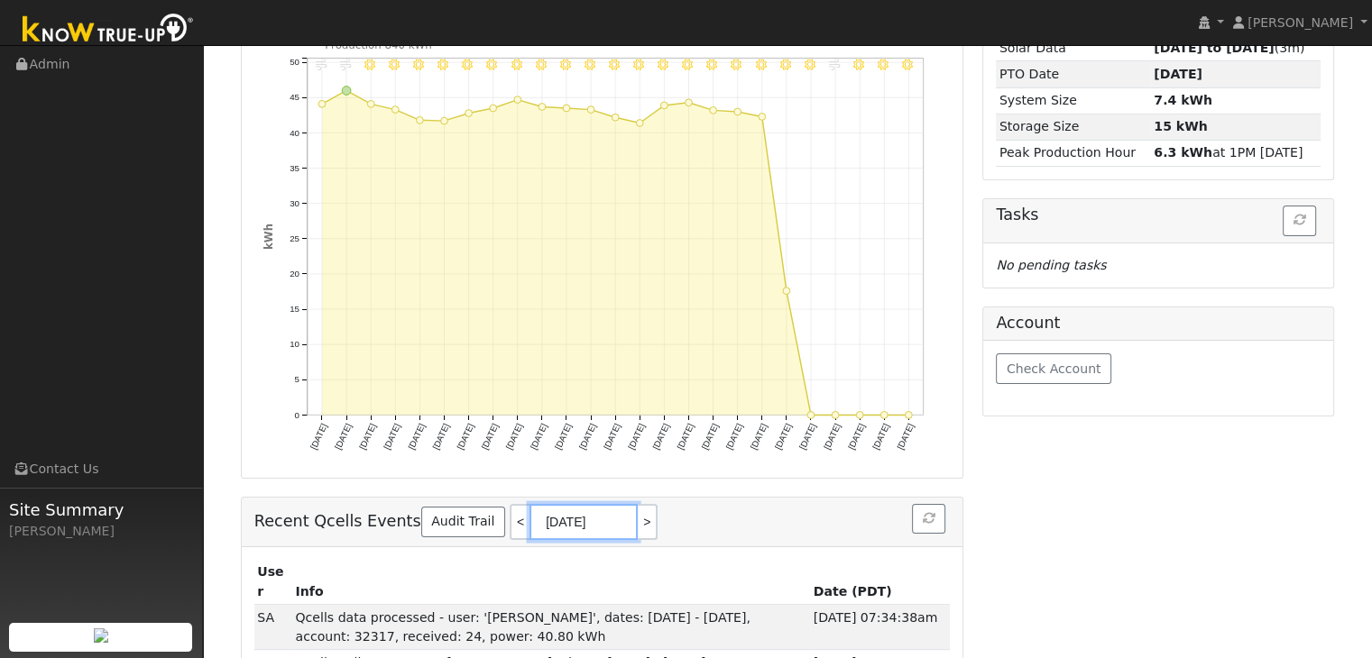
click at [563, 504] on input "[DATE]" at bounding box center [583, 522] width 108 height 36
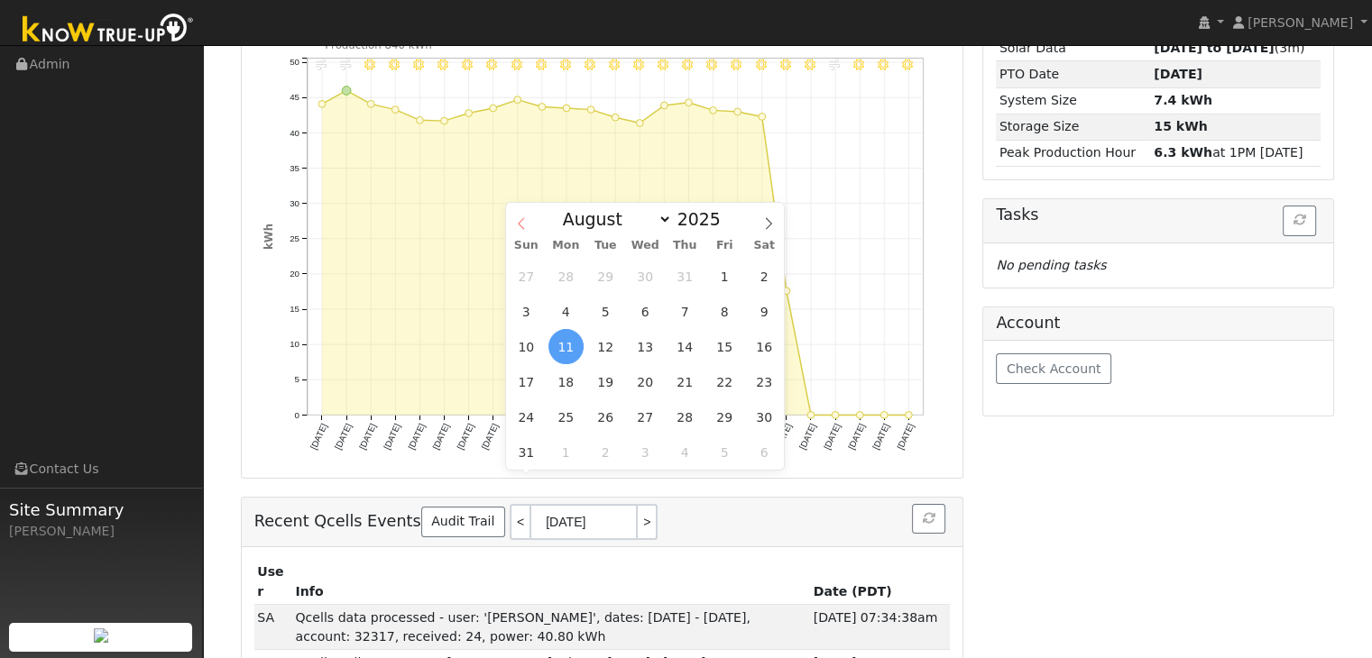
click at [525, 221] on icon at bounding box center [521, 223] width 13 height 13
select select "6"
click at [577, 346] on span "14" at bounding box center [565, 346] width 35 height 35
type input "07/14/2025"
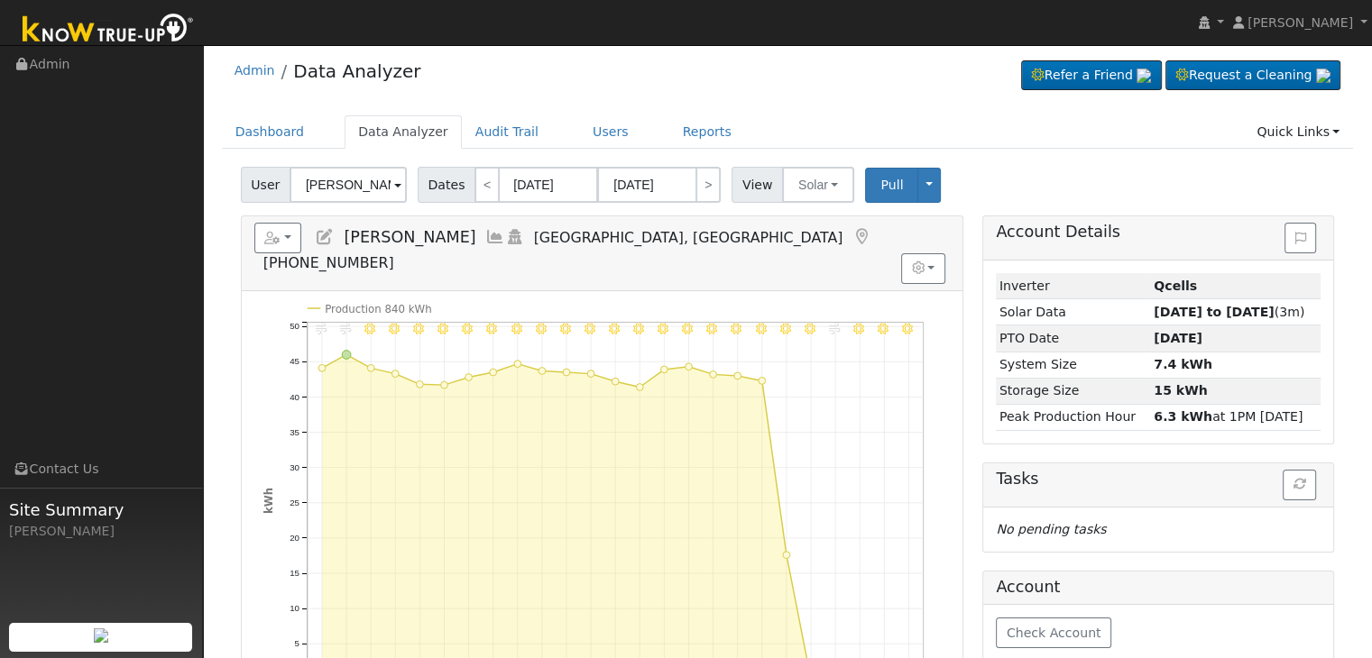
scroll to position [0, 0]
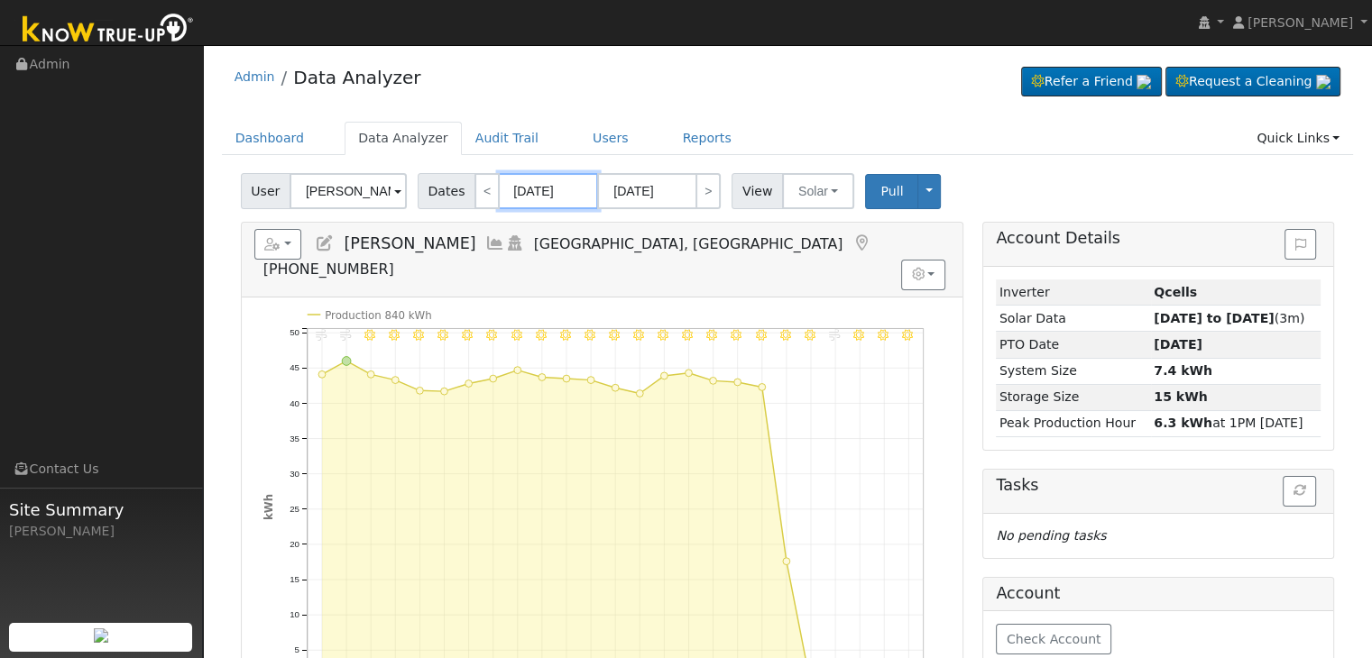
click at [519, 188] on input "06/20/2025" at bounding box center [548, 191] width 99 height 36
click at [696, 183] on link ">" at bounding box center [707, 191] width 25 height 36
type input "07/15/2025"
type input "08/08/2025"
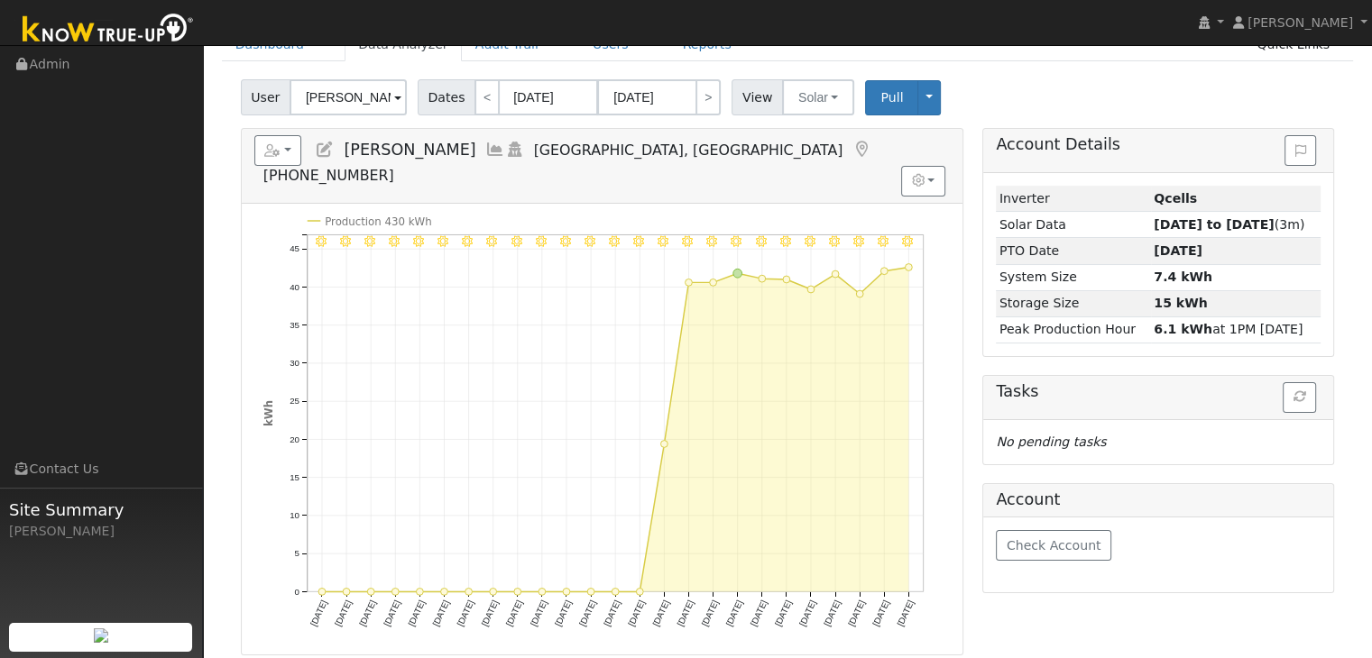
scroll to position [90, 0]
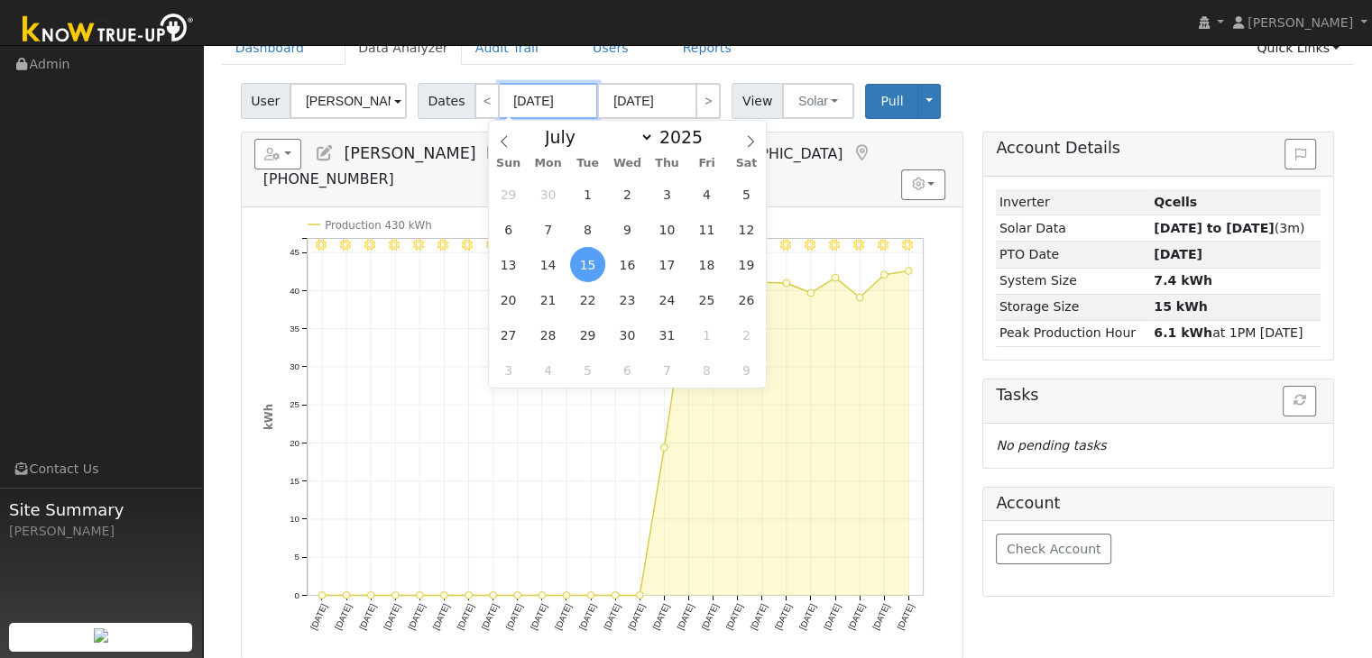
click at [512, 98] on input "07/15/2025" at bounding box center [548, 101] width 99 height 36
click at [697, 225] on span "11" at bounding box center [706, 229] width 35 height 35
type input "07/11/2025"
type input "08/04/2025"
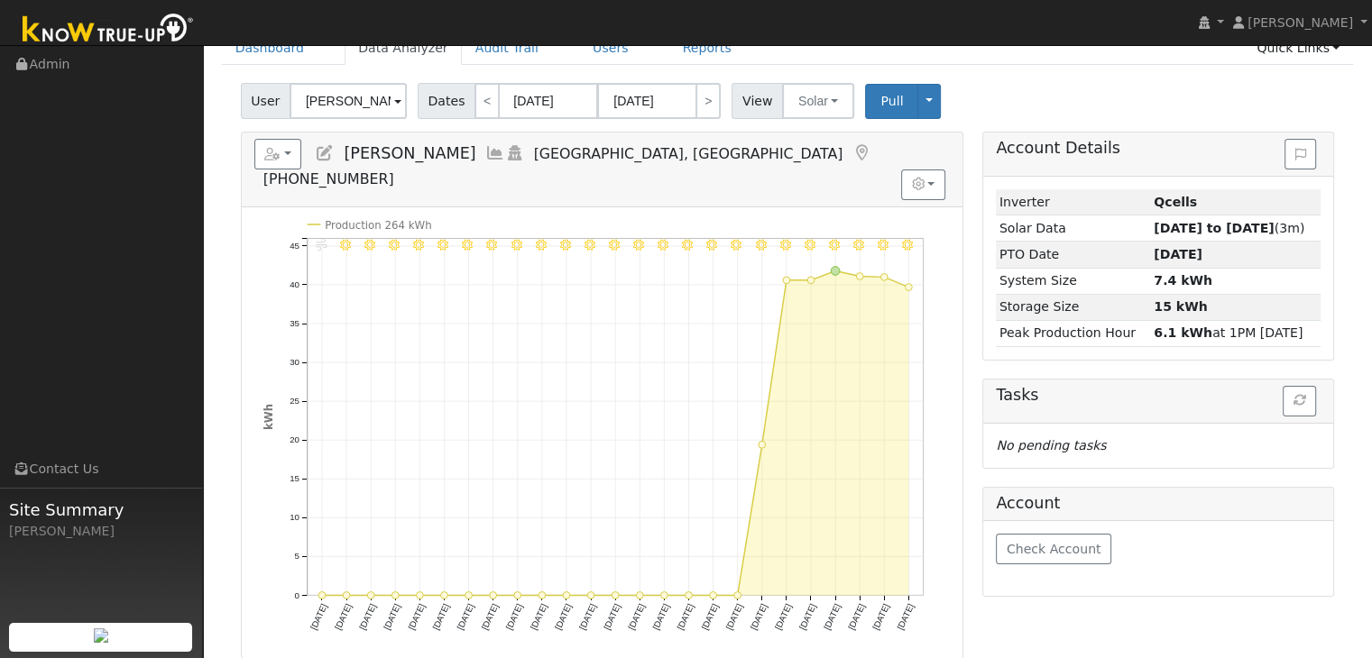
click at [805, 207] on div "8/04 - Clear 8/03 - Clear 8/02 - Clear 8/01 - Clear 7/31 - Clear 7/30 - Clear 7…" at bounding box center [602, 432] width 721 height 451
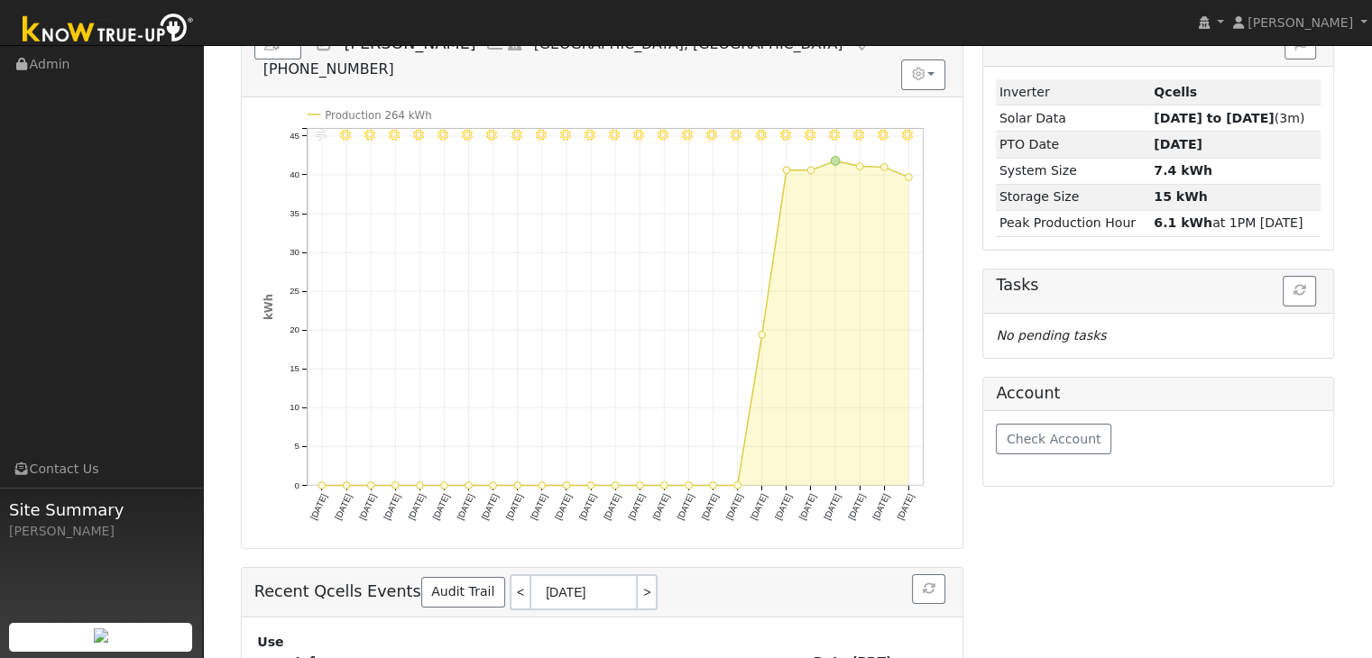
scroll to position [0, 0]
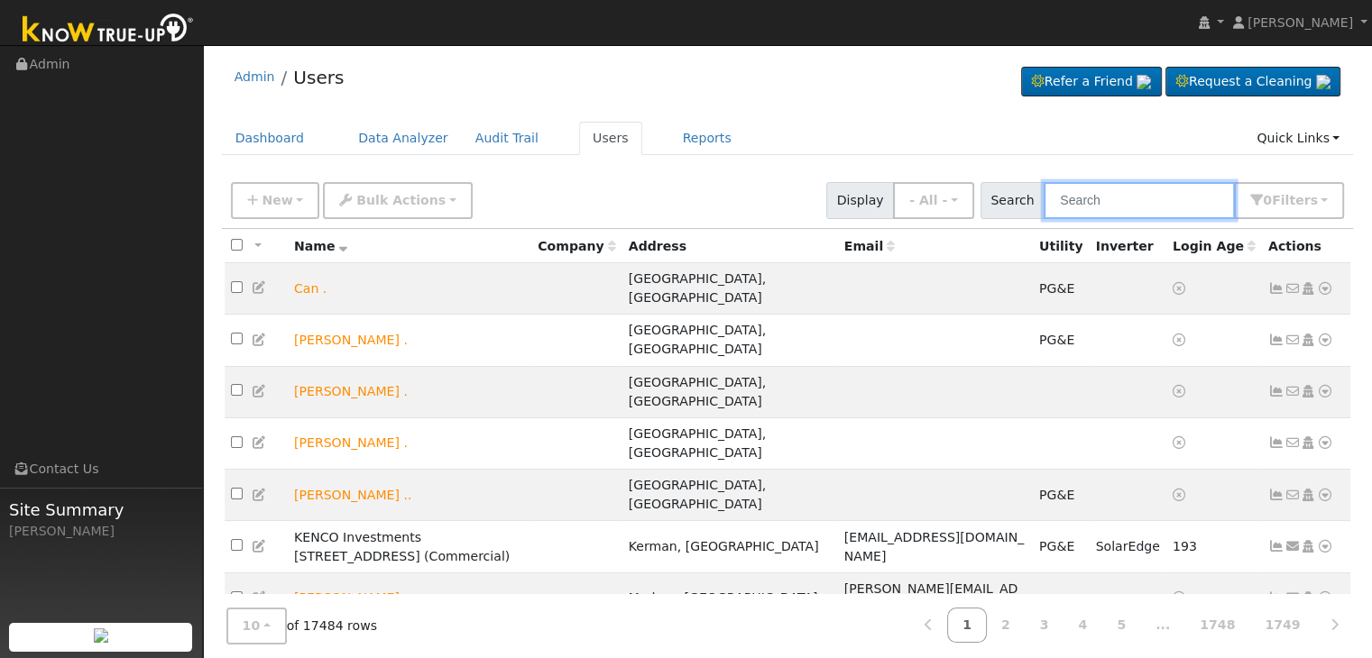
click at [1089, 198] on input "text" at bounding box center [1138, 200] width 191 height 37
click at [1063, 205] on input "text" at bounding box center [1138, 200] width 191 height 37
paste input "Thelma Schulze"
type input "Thelma Schulze"
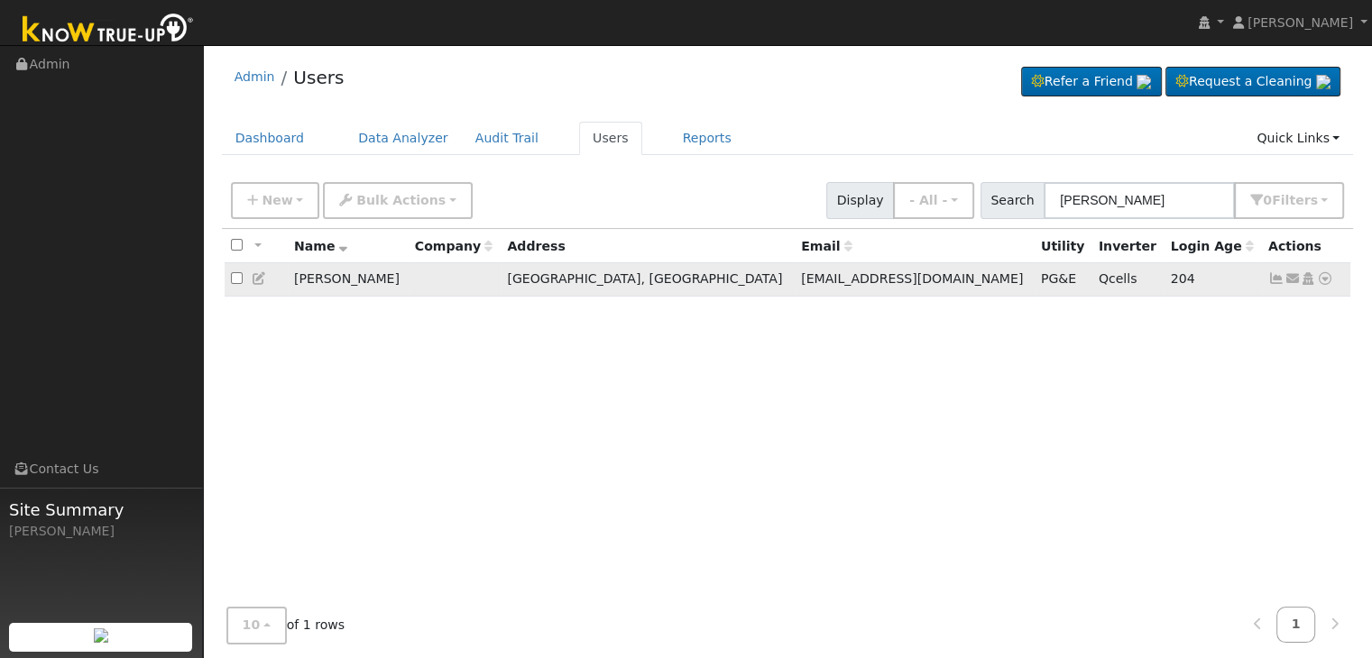
click at [628, 278] on td "Bakersfield, CA" at bounding box center [648, 279] width 294 height 33
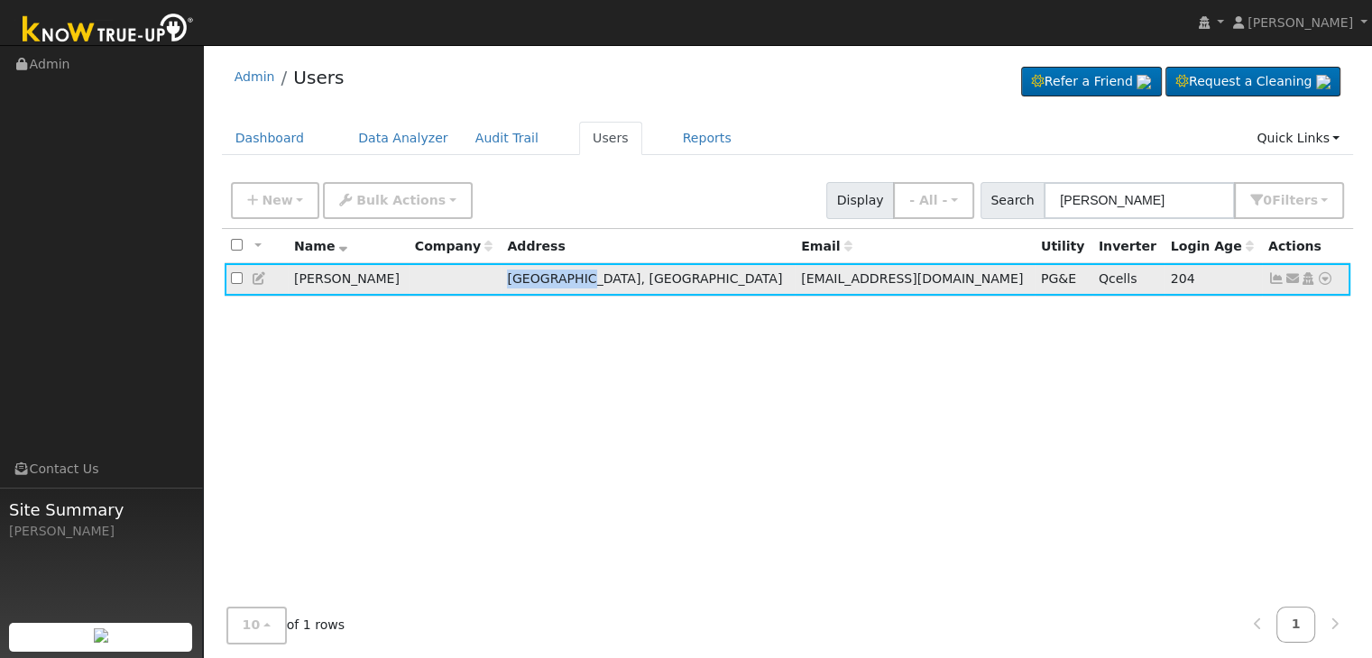
click at [628, 278] on td "Bakersfield, CA" at bounding box center [648, 279] width 294 height 33
click at [448, 285] on td at bounding box center [455, 279] width 93 height 33
click at [501, 383] on div "All None All on page None on page Name Company Address Email Utility Inverter L…" at bounding box center [788, 426] width 1132 height 395
click at [1272, 279] on icon at bounding box center [1276, 278] width 16 height 13
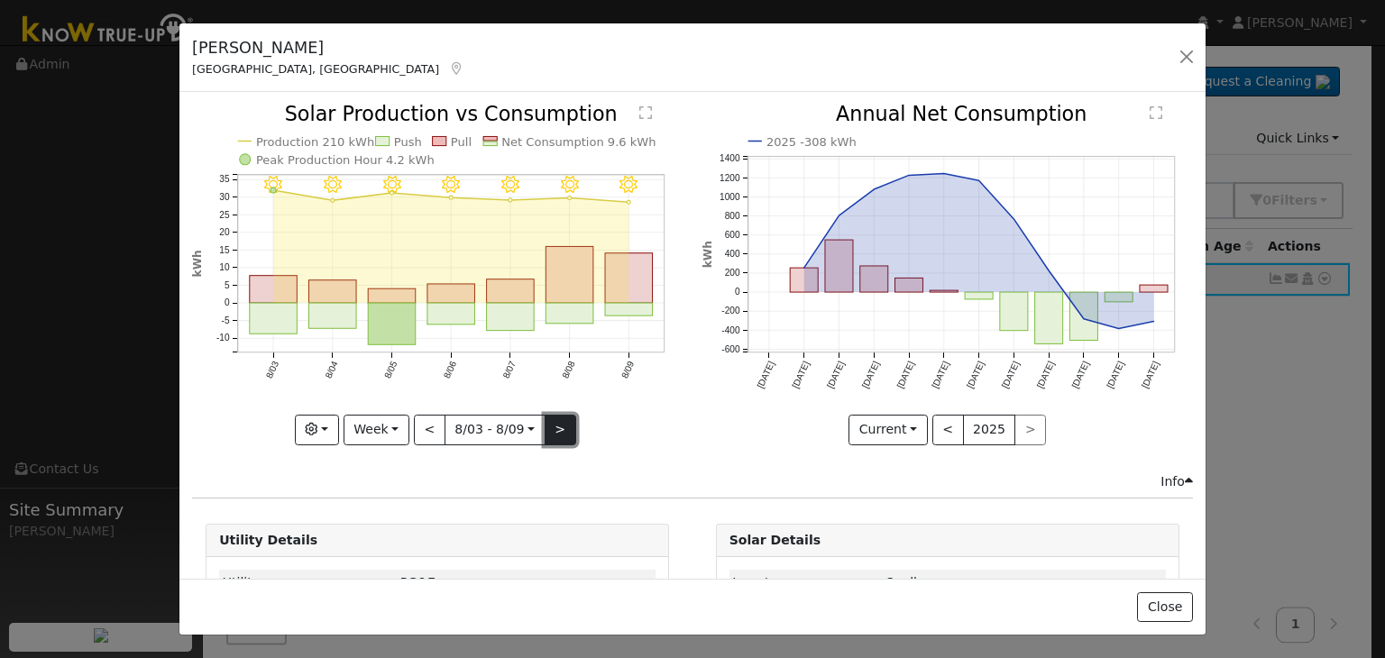
click at [562, 421] on button ">" at bounding box center [561, 430] width 32 height 31
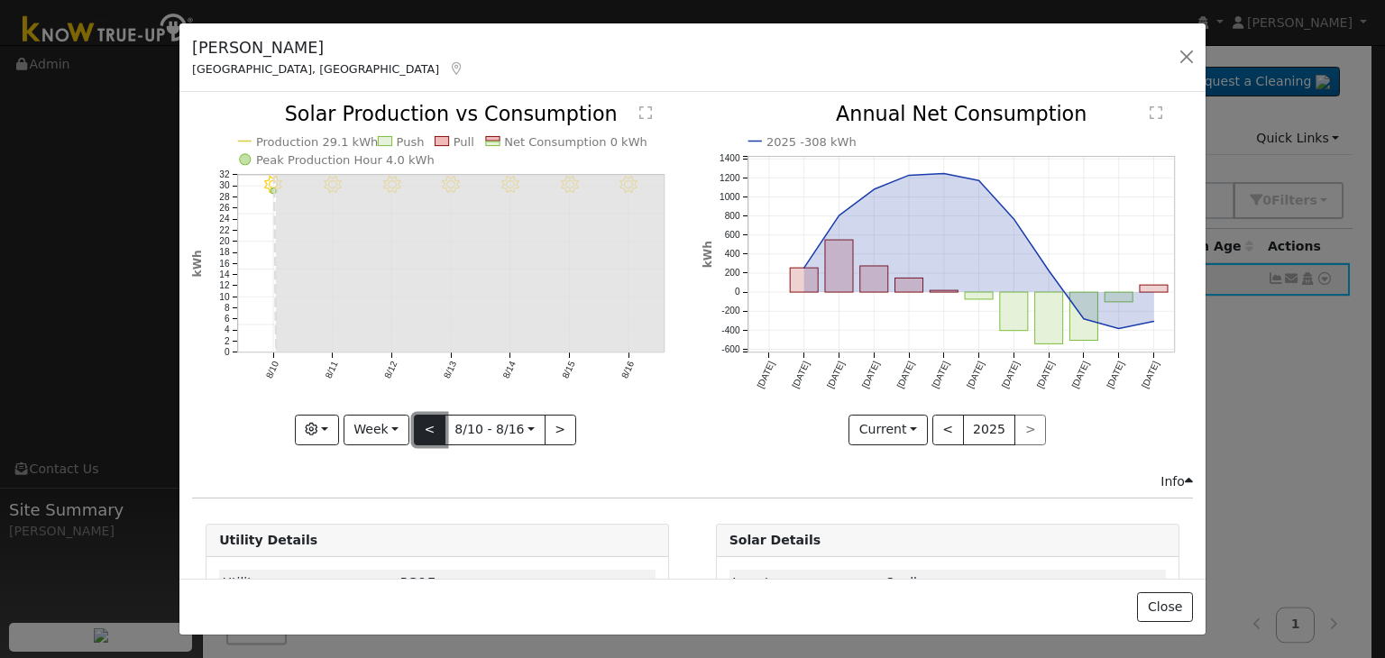
click at [426, 419] on button "<" at bounding box center [430, 430] width 32 height 31
type input "[DATE]"
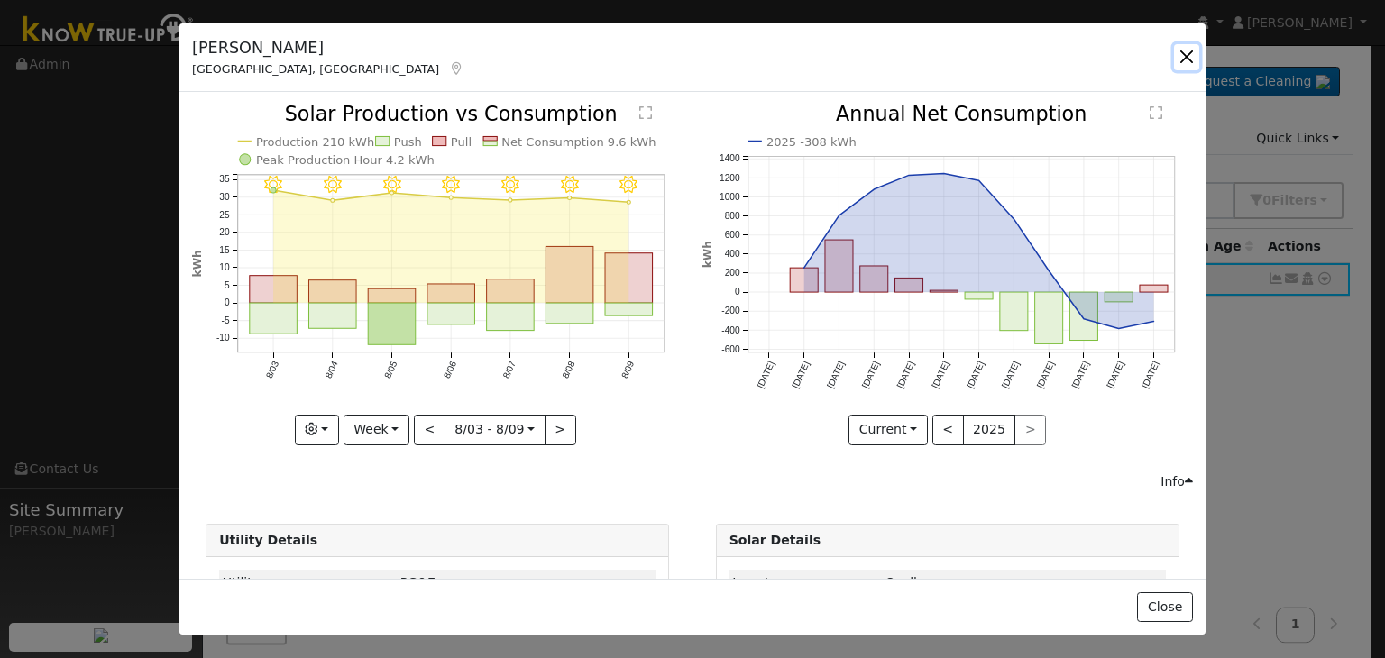
click at [1191, 56] on button "button" at bounding box center [1186, 56] width 25 height 25
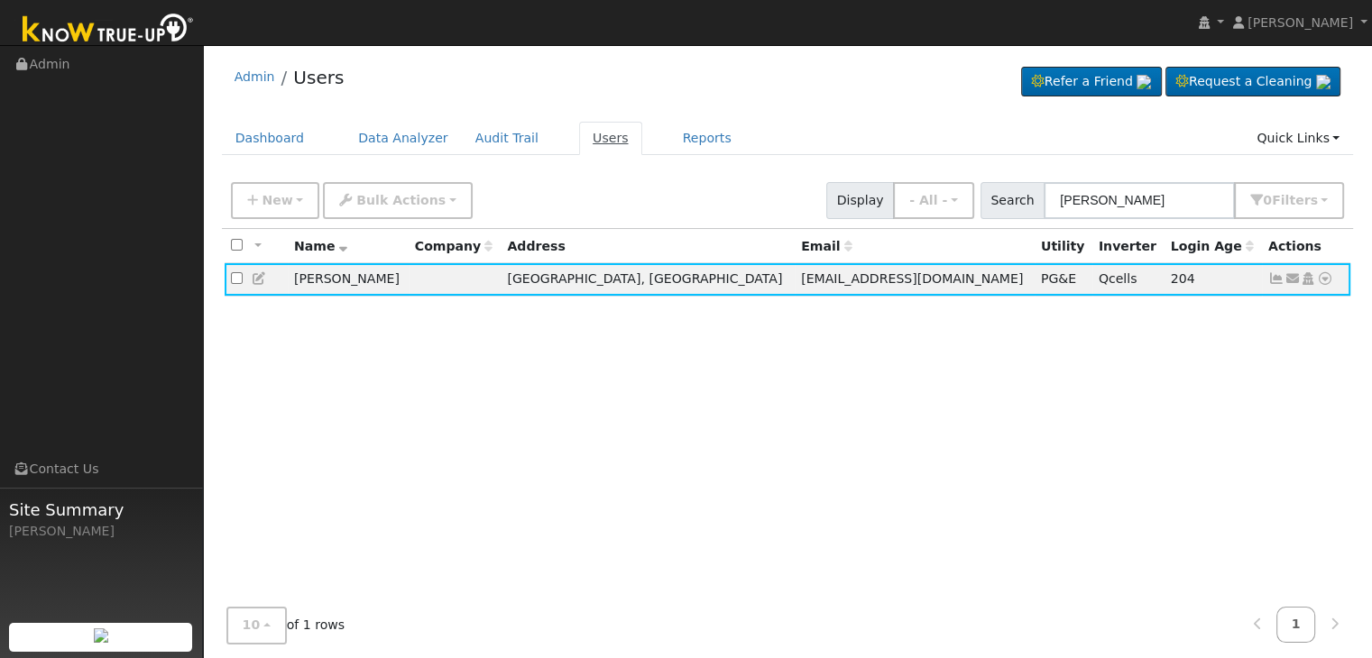
click at [581, 140] on link "Users" at bounding box center [610, 138] width 63 height 33
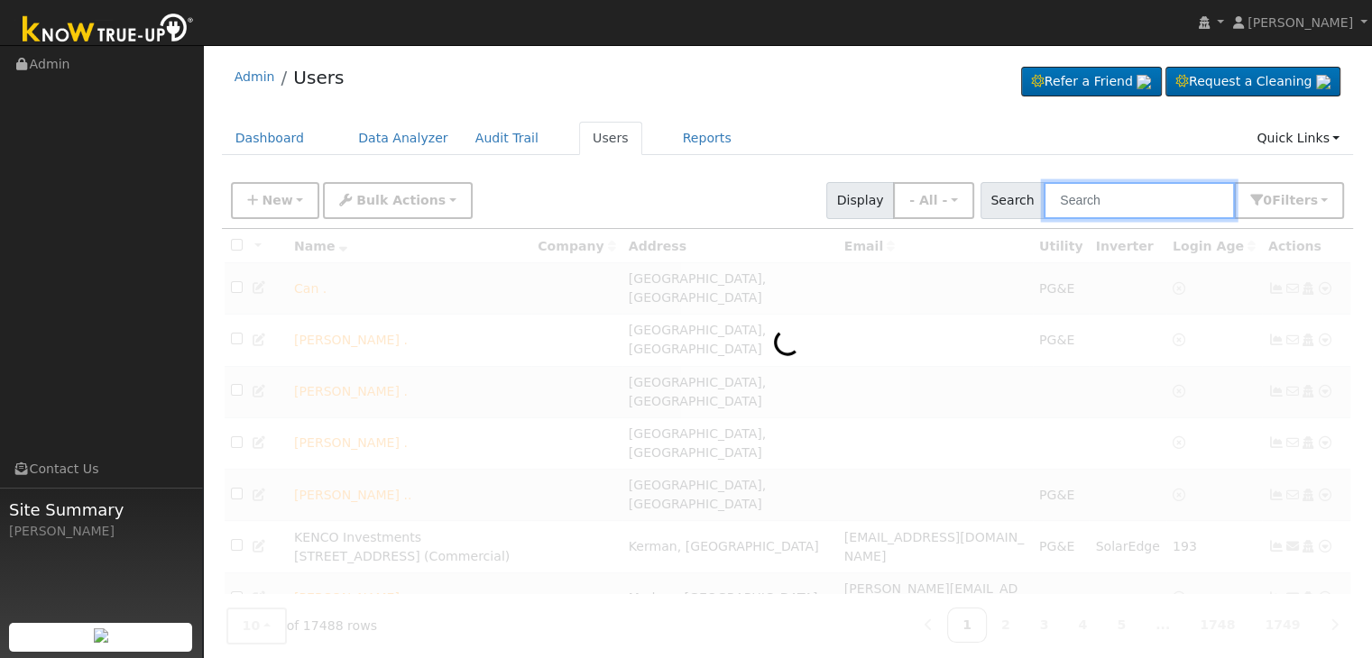
click at [1108, 212] on input "text" at bounding box center [1138, 200] width 191 height 37
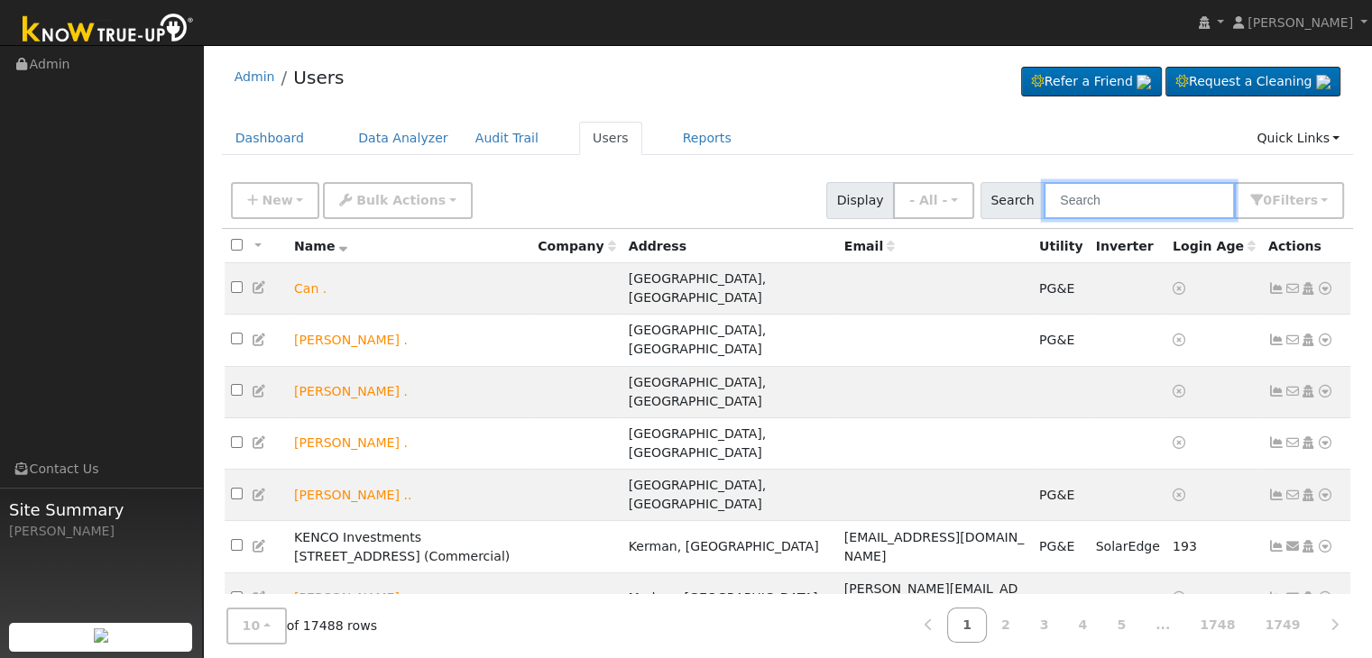
paste input "James Scott"
type input "James Scott"
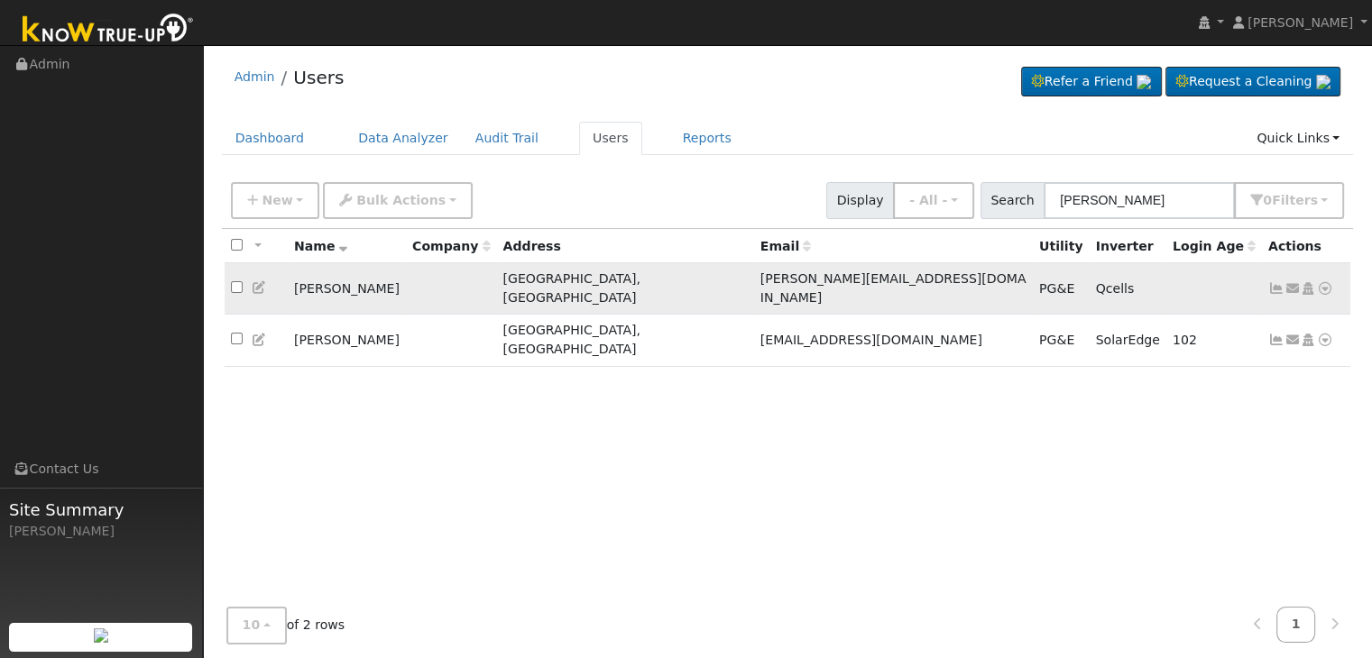
click at [1273, 282] on icon at bounding box center [1276, 288] width 16 height 13
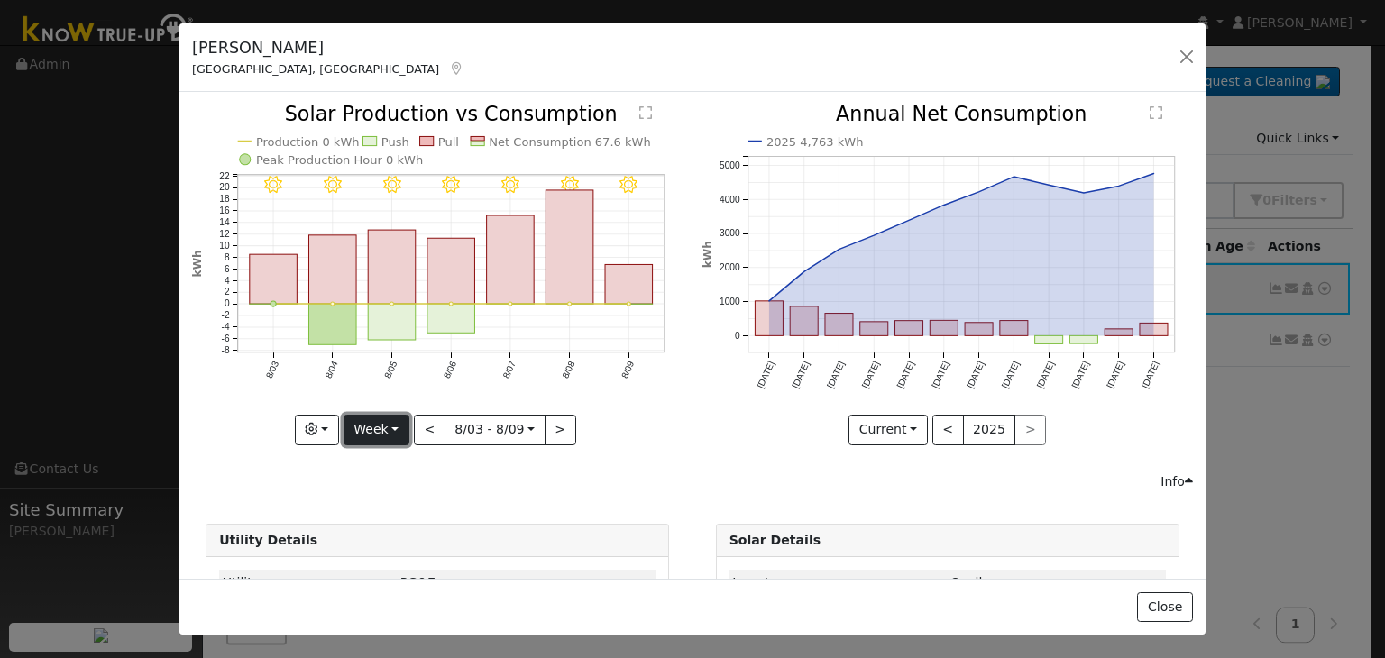
click at [389, 419] on button "Week" at bounding box center [377, 430] width 66 height 31
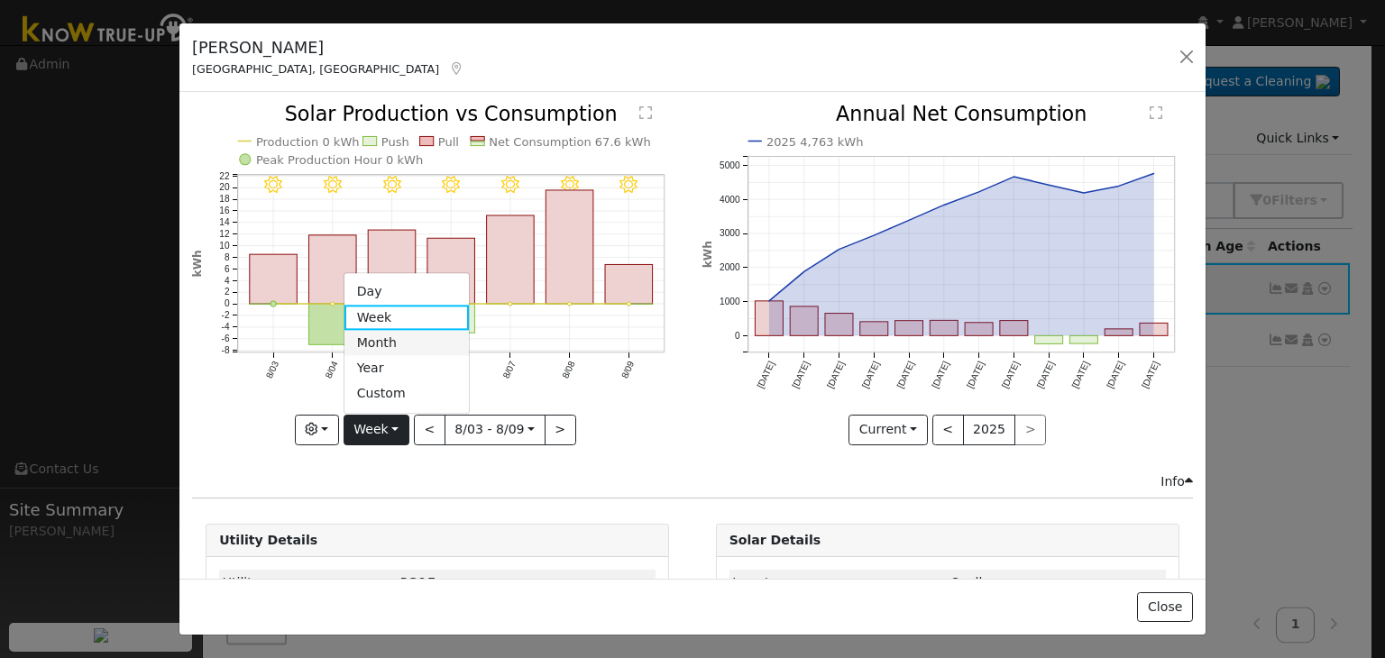
click at [433, 336] on link "Month" at bounding box center [407, 343] width 125 height 25
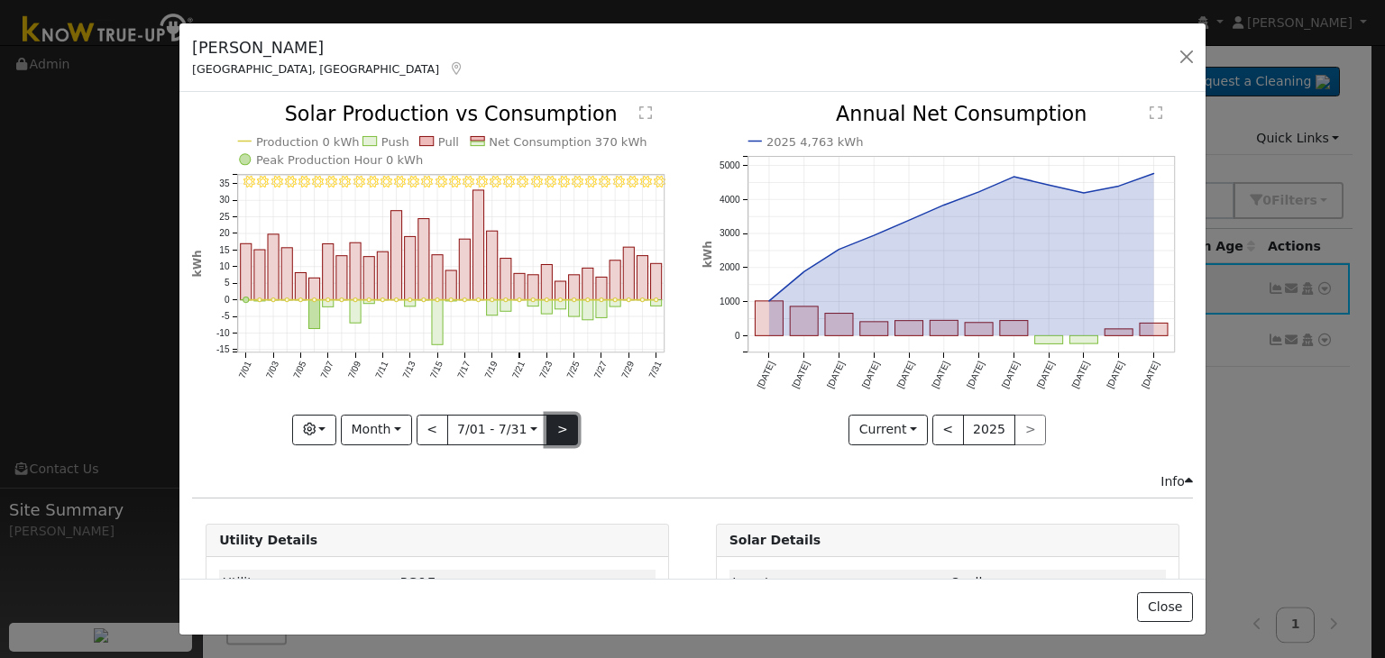
click at [552, 426] on button ">" at bounding box center [563, 430] width 32 height 31
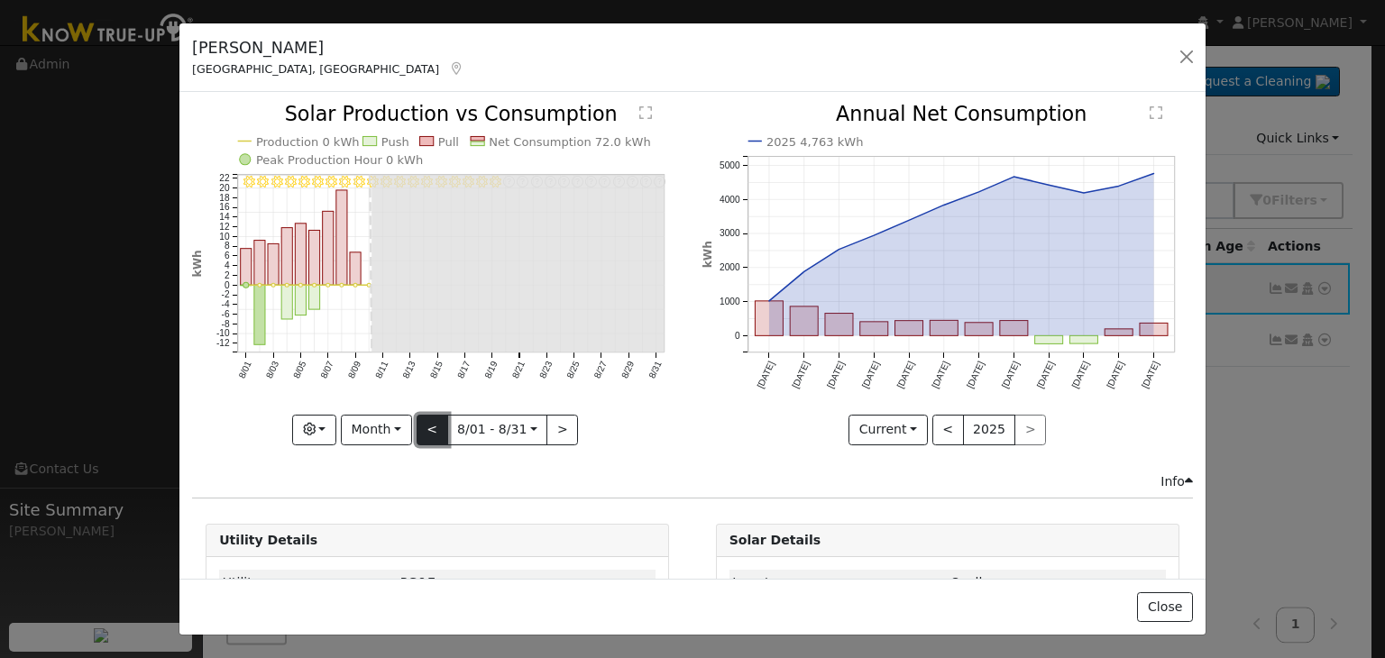
click at [426, 423] on button "<" at bounding box center [433, 430] width 32 height 31
type input "2025-07-01"
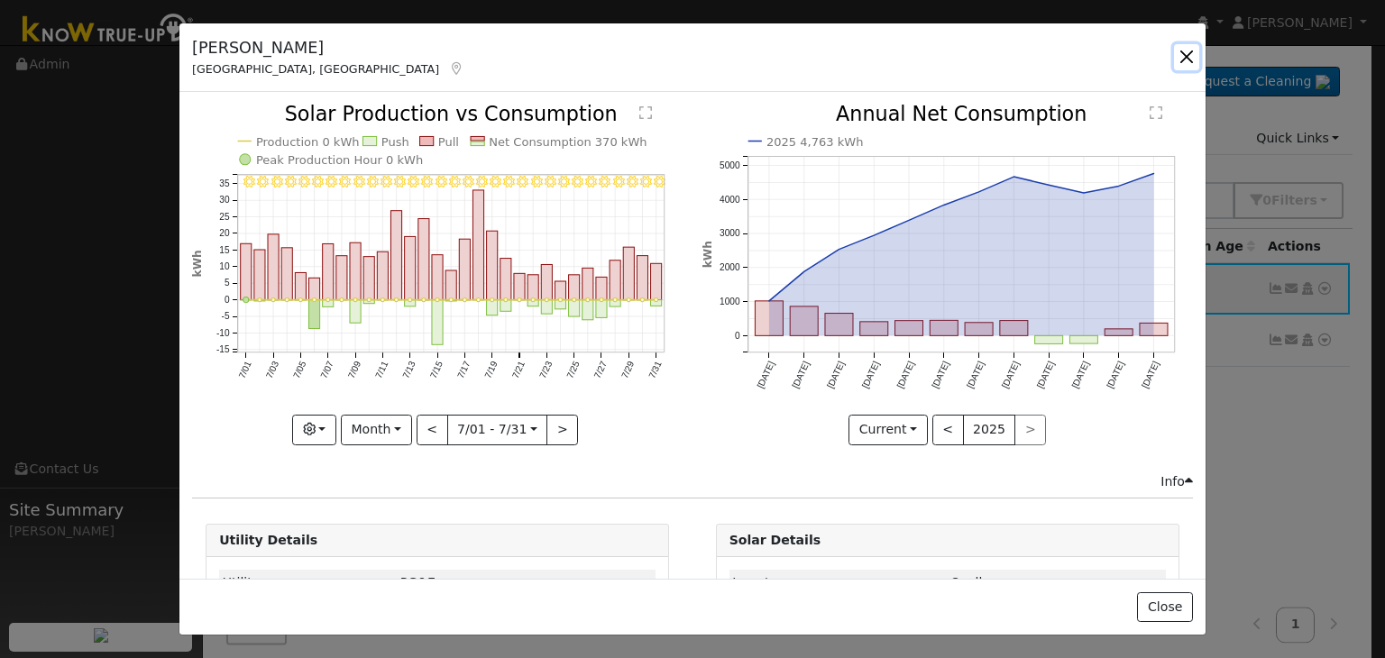
click at [1191, 62] on button "button" at bounding box center [1186, 56] width 25 height 25
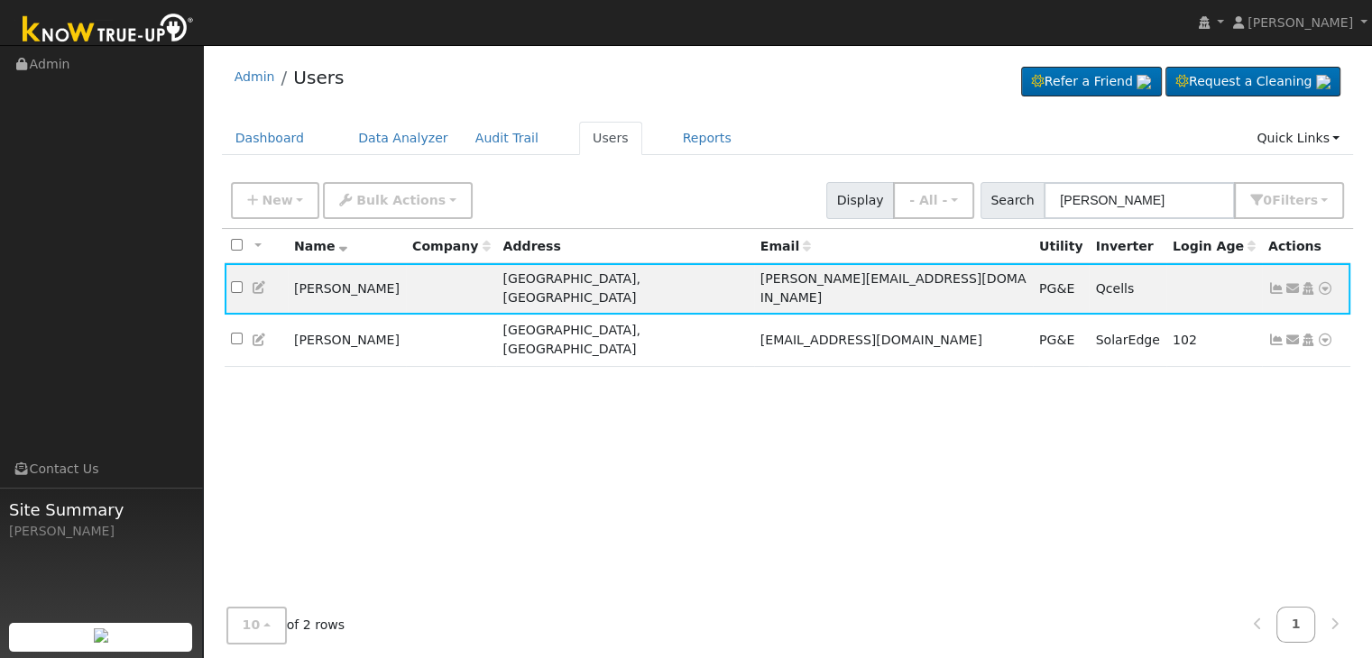
click at [631, 459] on div "All None All on page None on page Name Company Address Email Utility Inverter L…" at bounding box center [788, 426] width 1132 height 395
click at [1324, 282] on icon at bounding box center [1325, 288] width 16 height 13
click at [927, 455] on div "All None All on page None on page Name Company Address Email Utility Inverter L…" at bounding box center [788, 426] width 1132 height 395
click at [1147, 198] on input "James Scott" at bounding box center [1138, 200] width 191 height 37
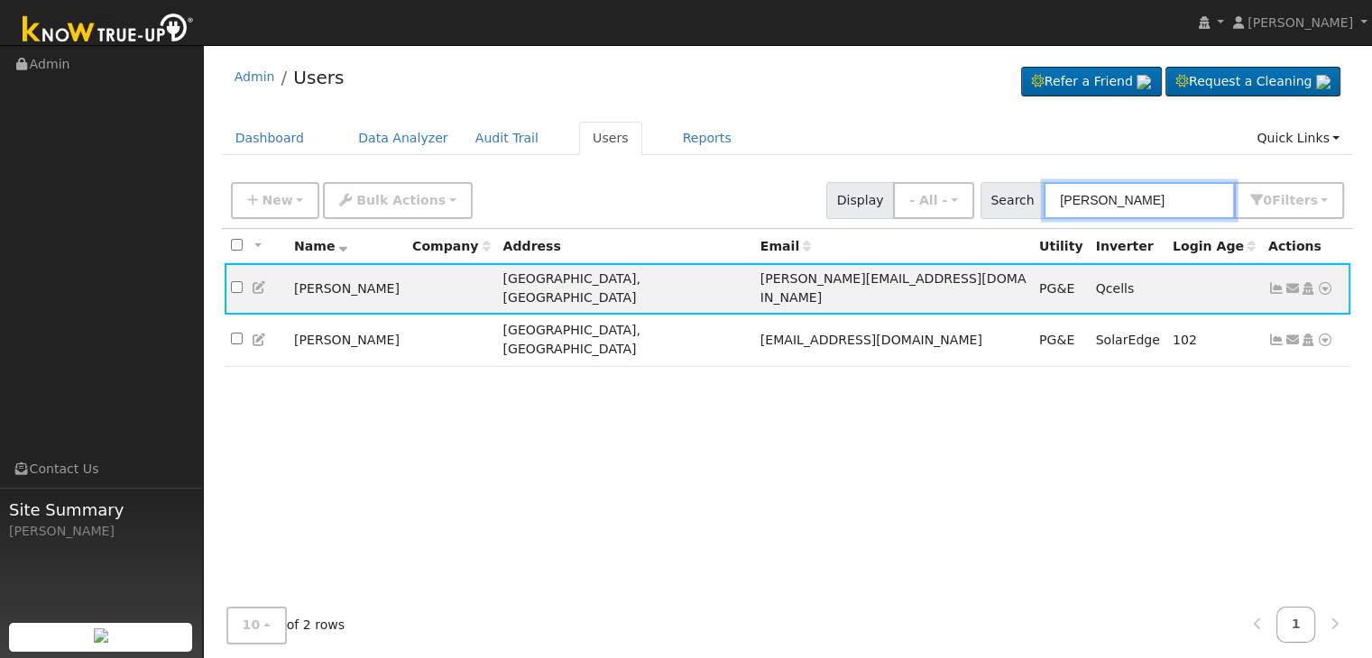
click at [1147, 198] on input "James Scott" at bounding box center [1138, 200] width 191 height 37
click at [584, 124] on link "Users" at bounding box center [610, 138] width 63 height 33
click at [581, 134] on link "Users" at bounding box center [610, 138] width 63 height 33
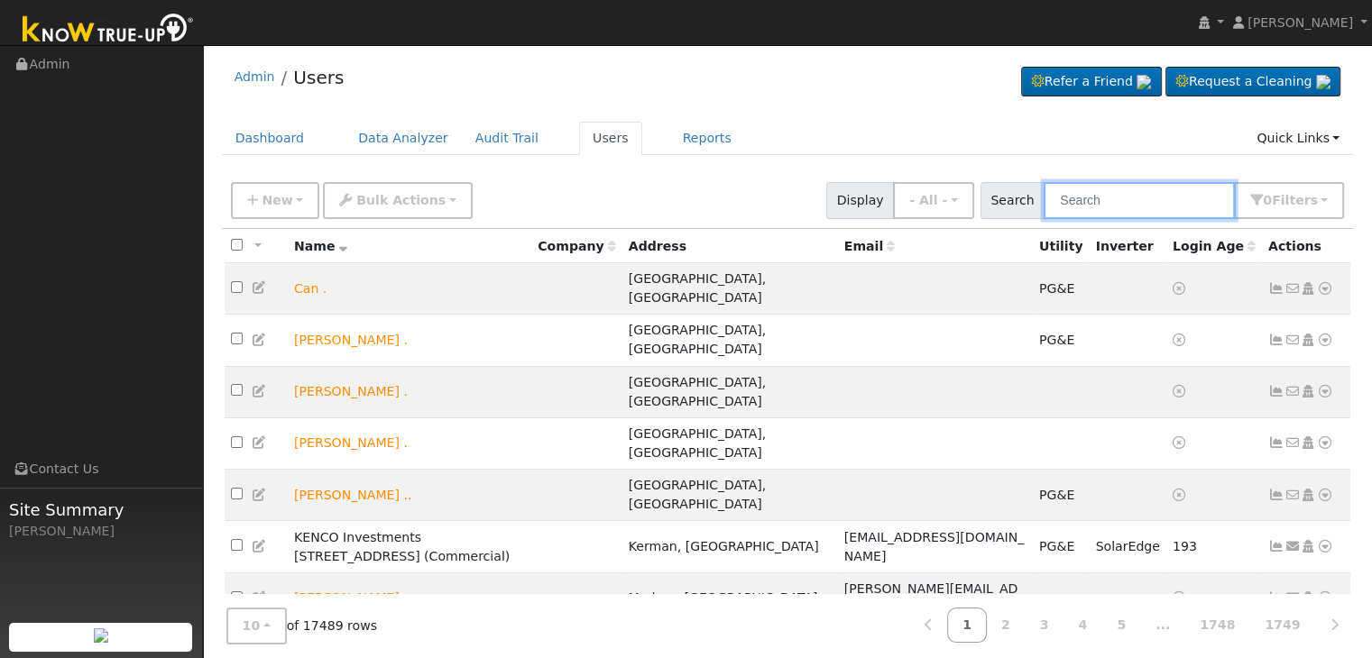
click at [1088, 193] on input "text" at bounding box center [1138, 200] width 191 height 37
paste input "[PERSON_NAME]"
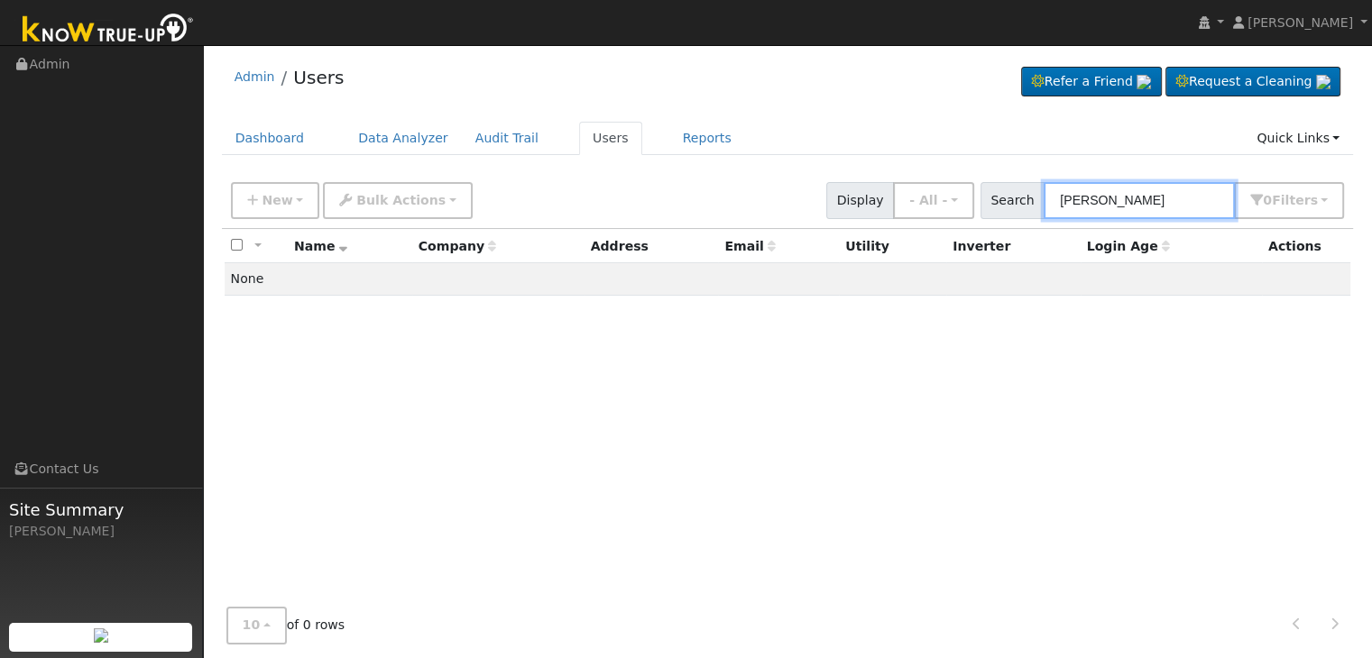
click at [1108, 200] on input "[PERSON_NAME]" at bounding box center [1138, 200] width 191 height 37
click at [1104, 198] on input "[PERSON_NAME]" at bounding box center [1138, 200] width 191 height 37
type input "Vergara"
click at [1085, 196] on input "Vergara" at bounding box center [1138, 200] width 191 height 37
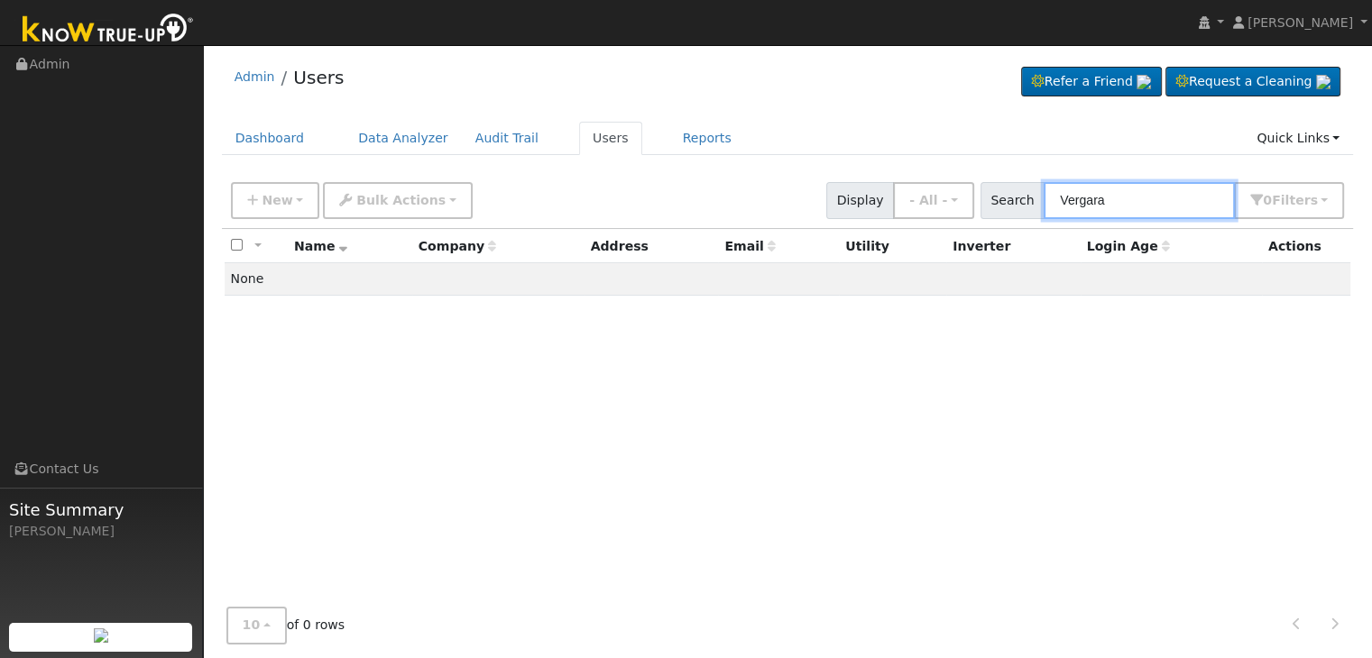
click at [1085, 196] on input "Vergara" at bounding box center [1138, 200] width 191 height 37
click at [584, 127] on link "Users" at bounding box center [610, 138] width 63 height 33
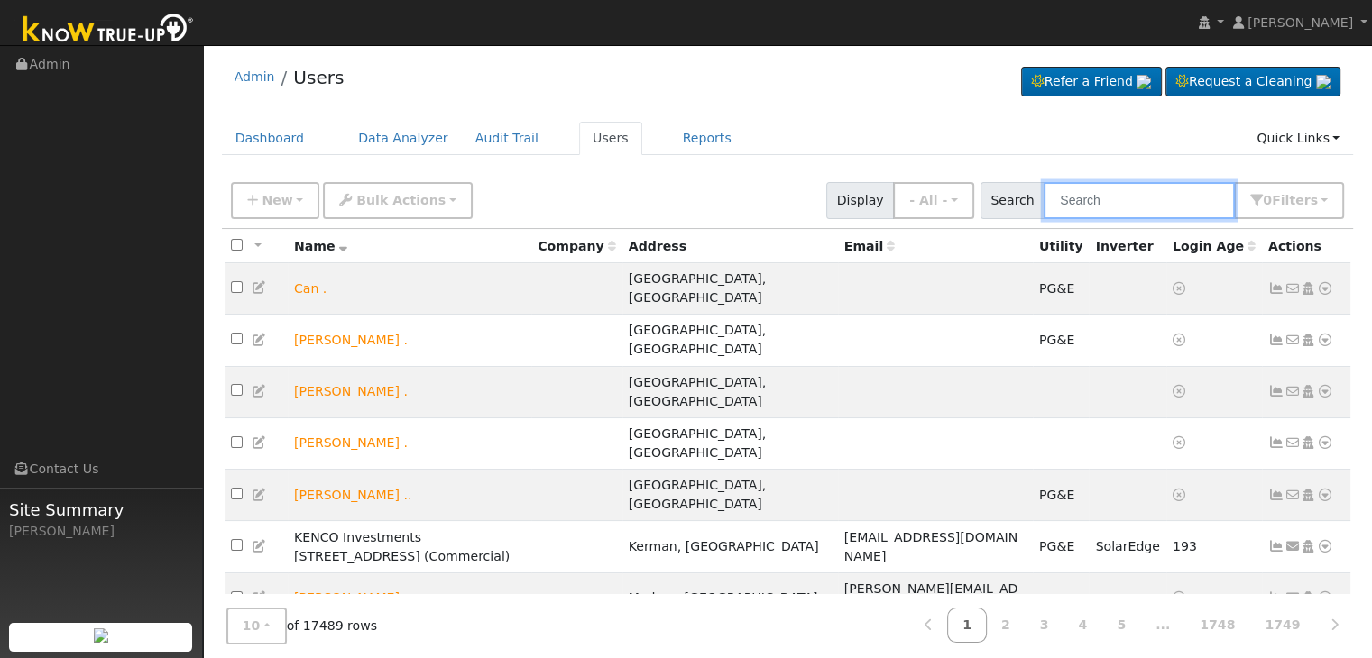
click at [1140, 196] on input "text" at bounding box center [1138, 200] width 191 height 37
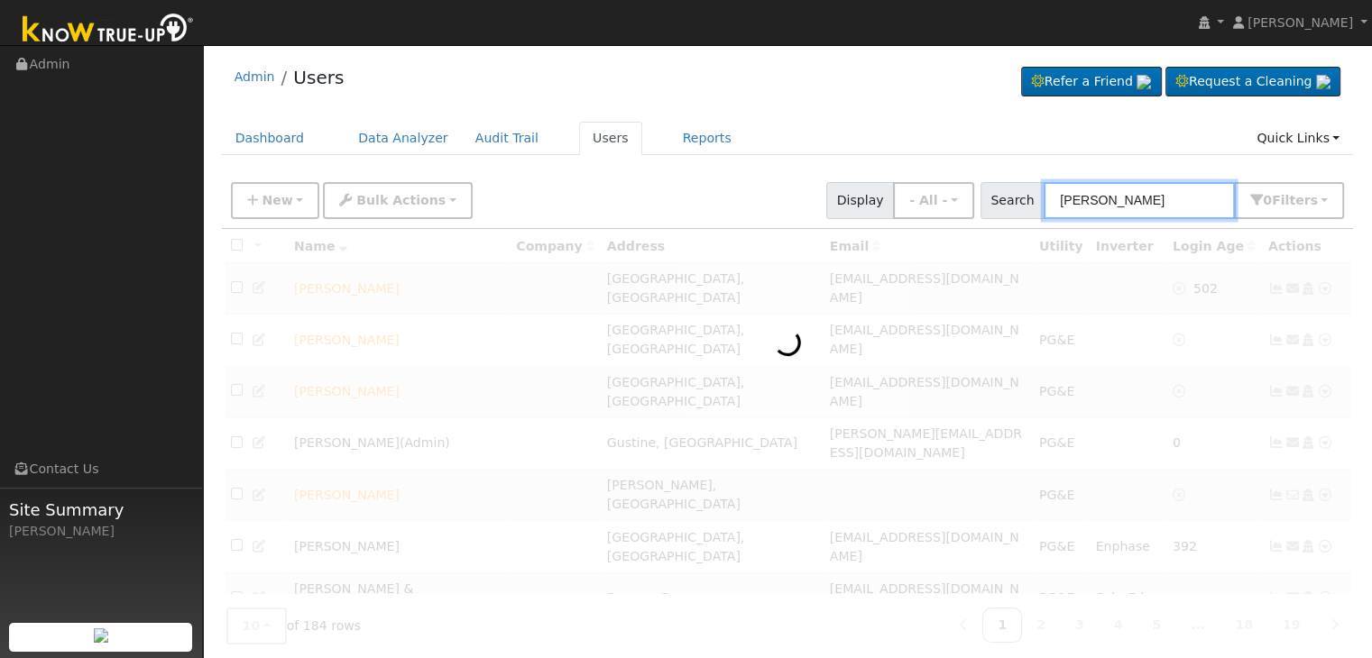
type input "[PERSON_NAME]"
